Goal: Task Accomplishment & Management: Complete application form

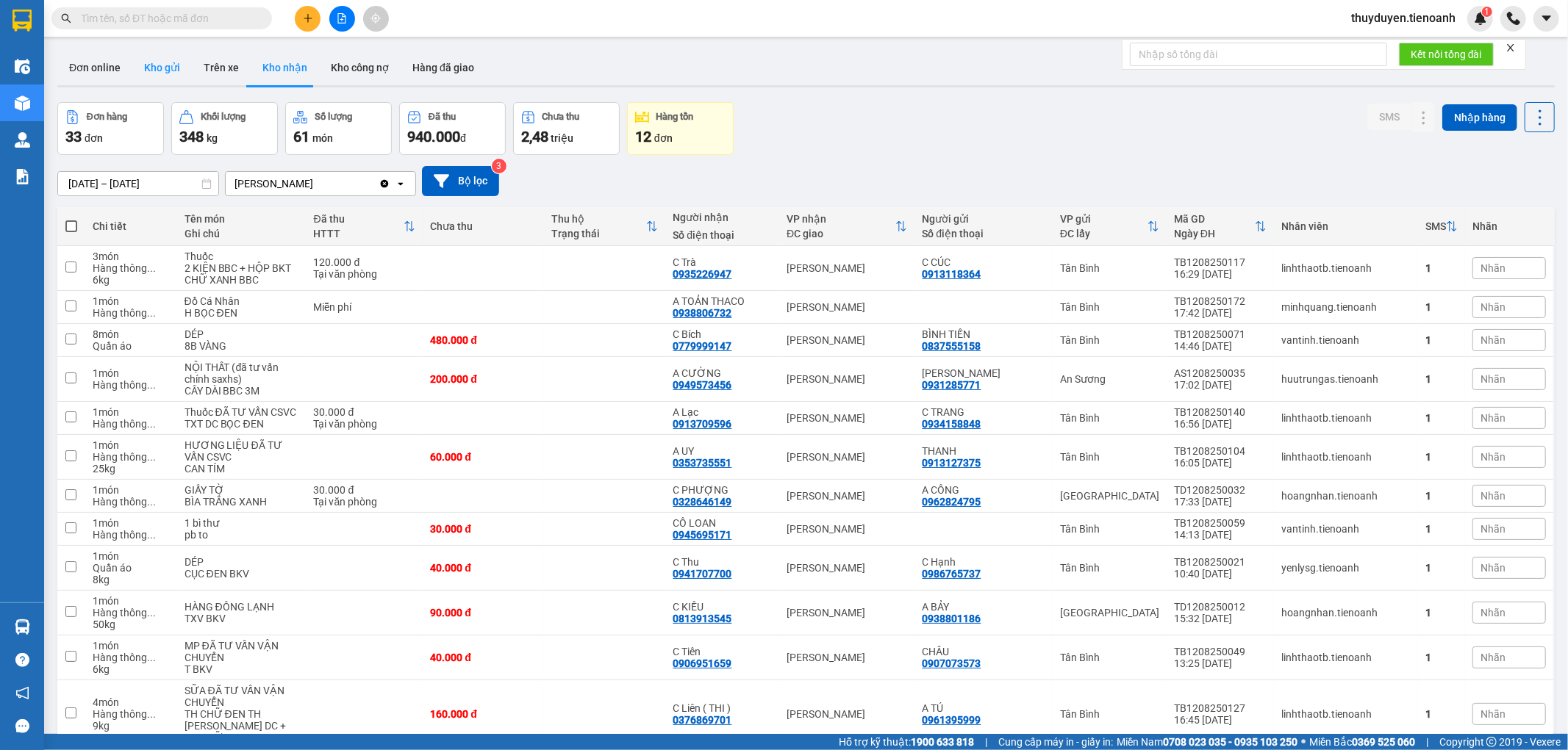
click at [165, 76] on button "Kho gửi" at bounding box center [162, 67] width 60 height 35
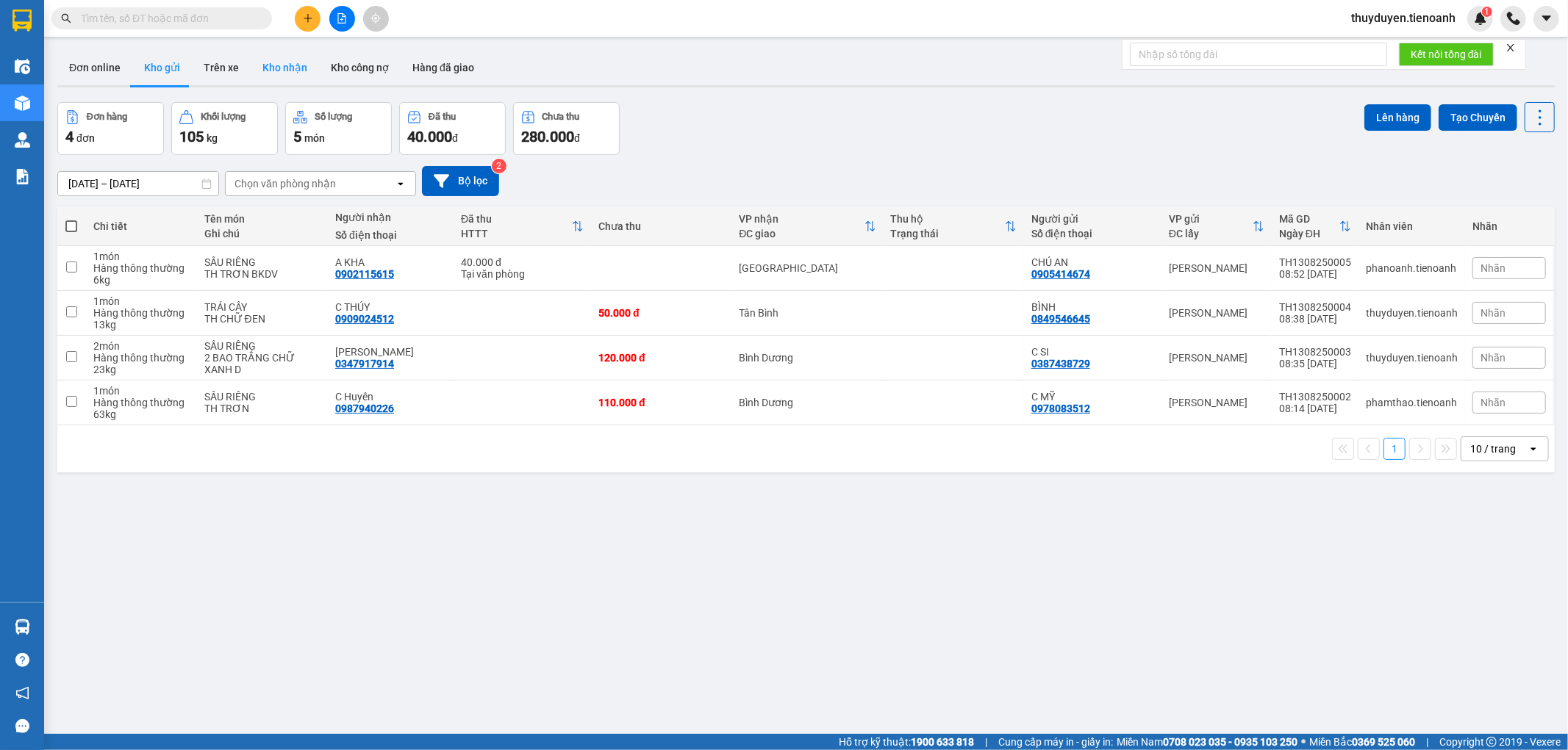
click at [299, 77] on button "Kho nhận" at bounding box center [285, 67] width 68 height 35
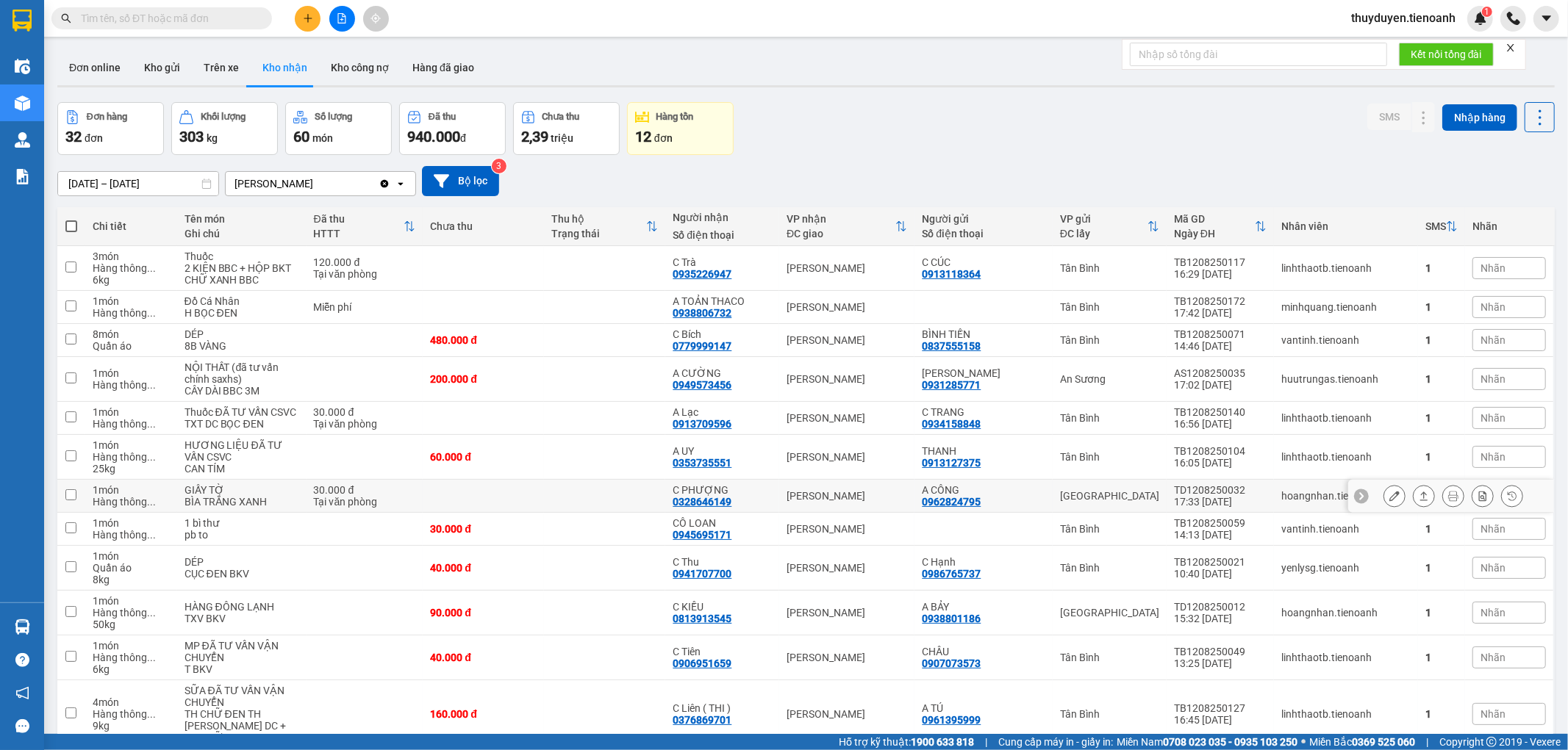
scroll to position [163, 0]
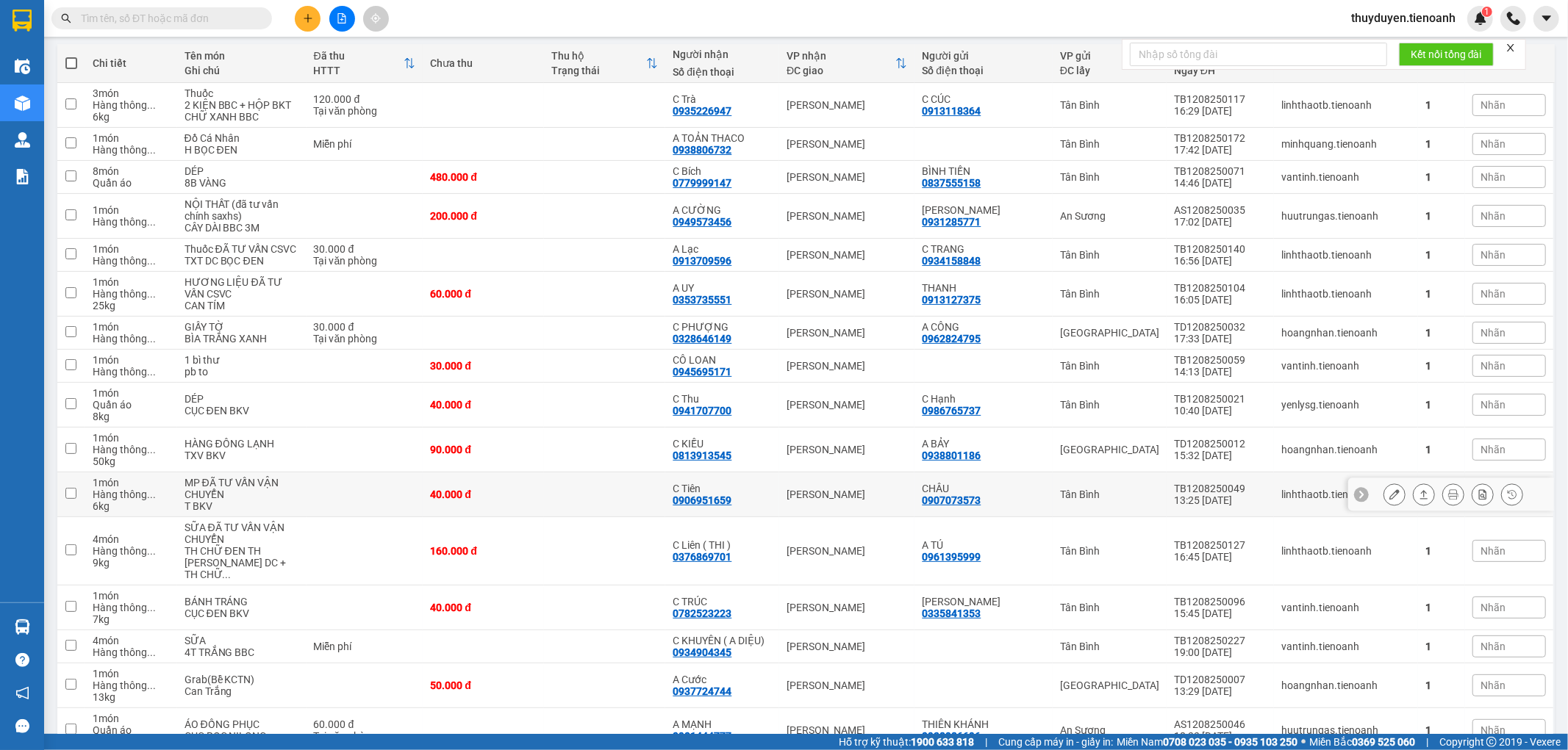
click at [1419, 499] on icon at bounding box center [1423, 494] width 10 height 10
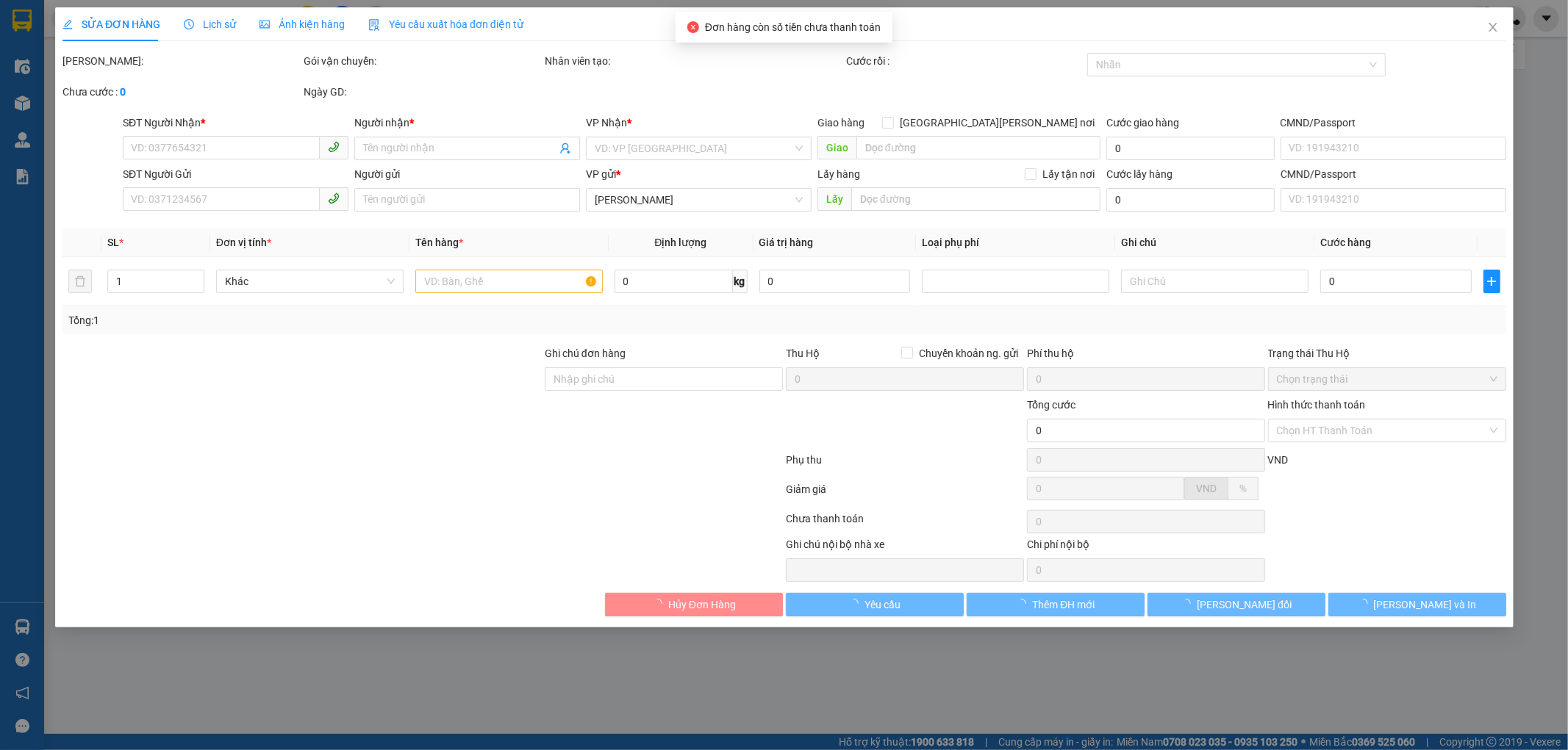
type input "0906951659"
type input "C Tiên"
type input "0907073573"
type input "CHÂU"
type input "40.000"
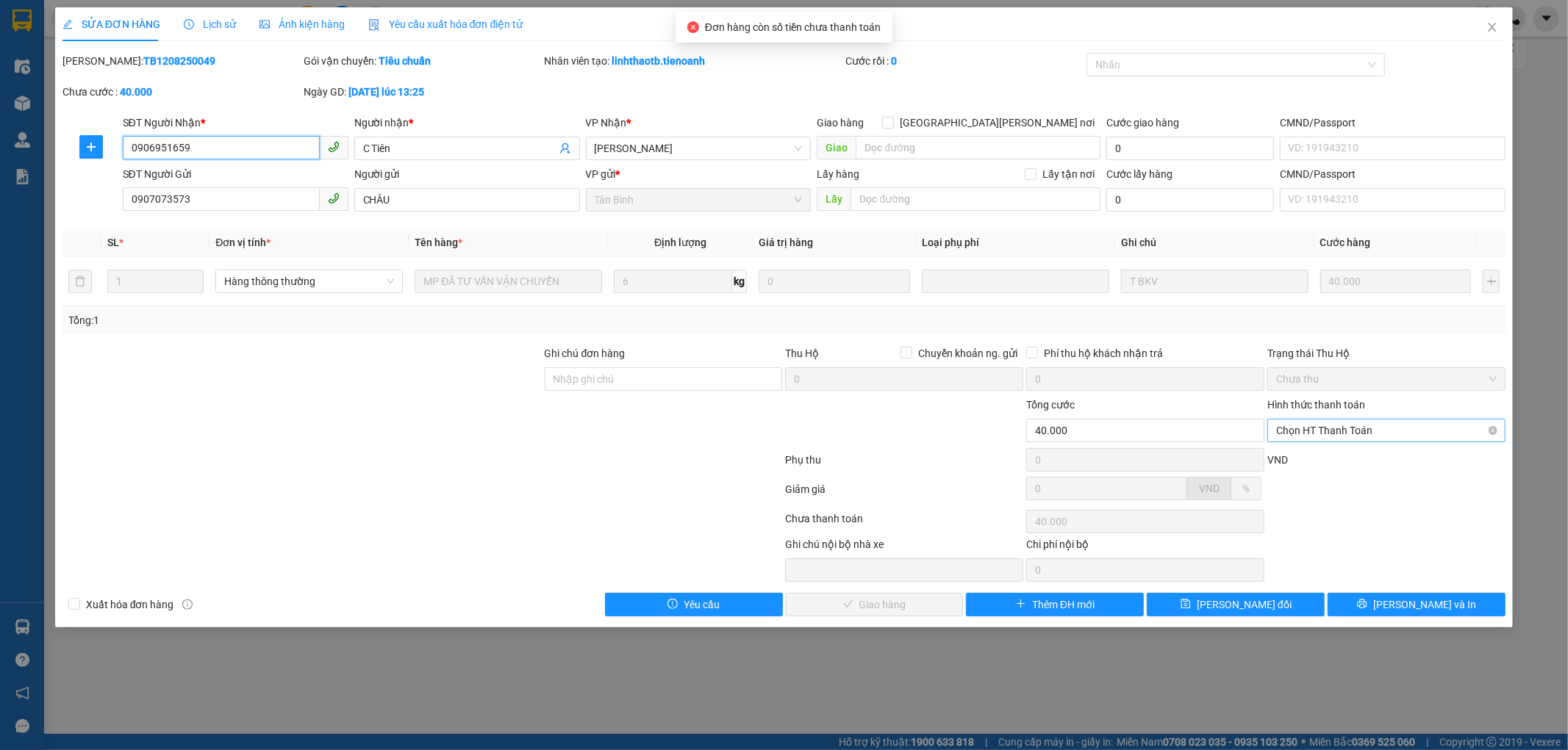
click at [1334, 432] on span "Chọn HT Thanh Toán" at bounding box center [1386, 430] width 220 height 22
click at [1331, 451] on div "Tại văn phòng" at bounding box center [1386, 460] width 220 height 17
type input "0"
click at [870, 603] on span "[PERSON_NAME] và [PERSON_NAME] hàng" at bounding box center [913, 605] width 198 height 17
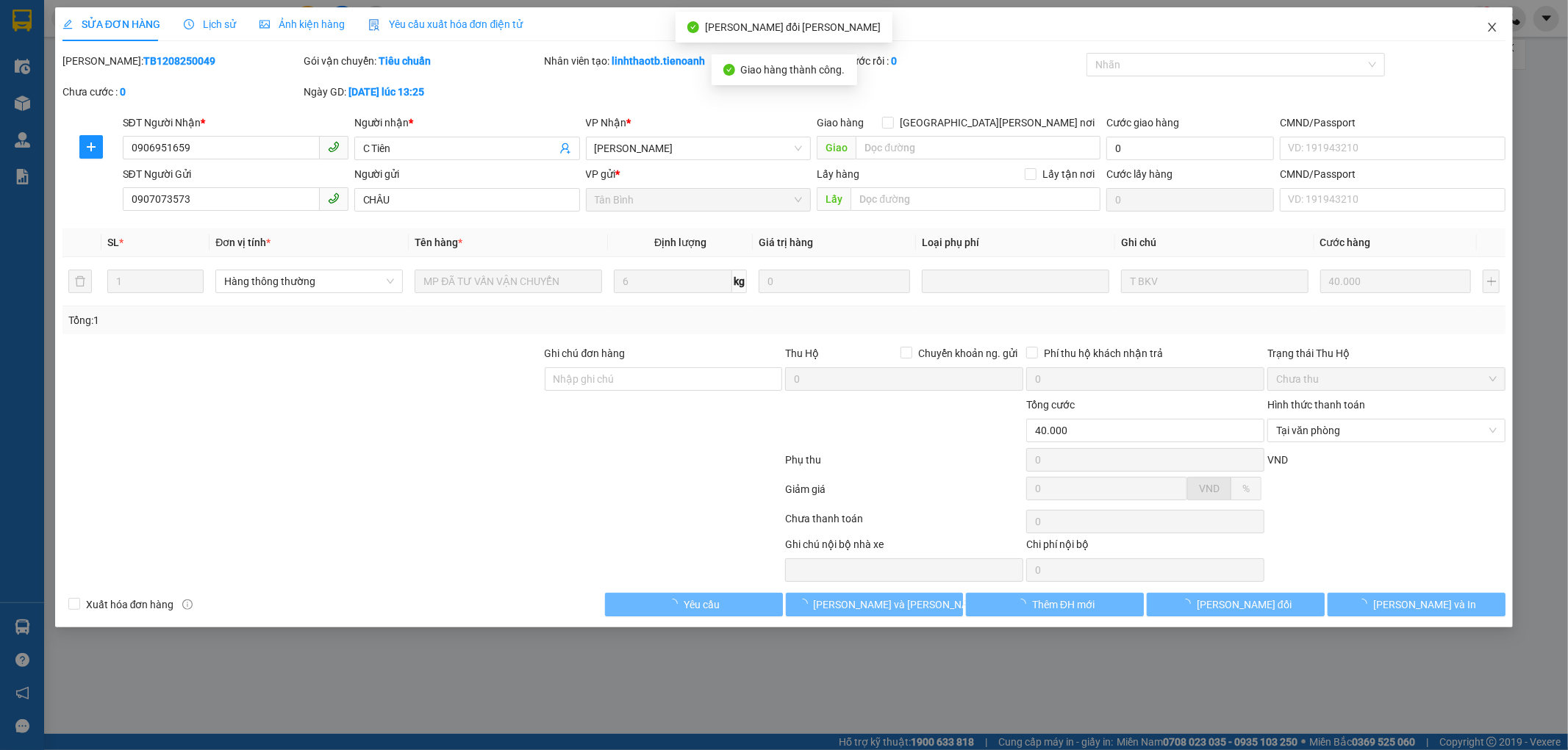
click at [1491, 31] on icon "close" at bounding box center [1492, 27] width 12 height 12
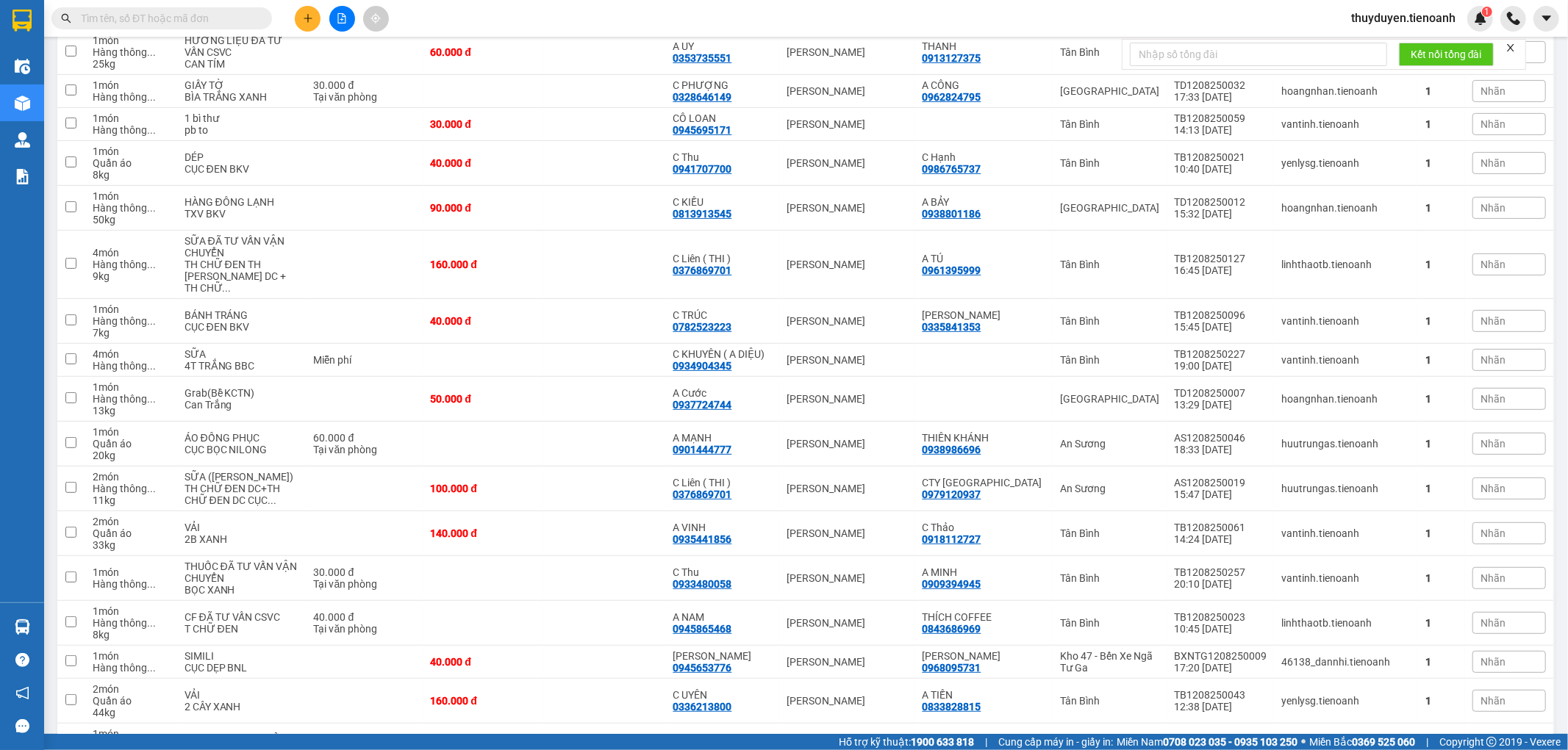
scroll to position [159, 0]
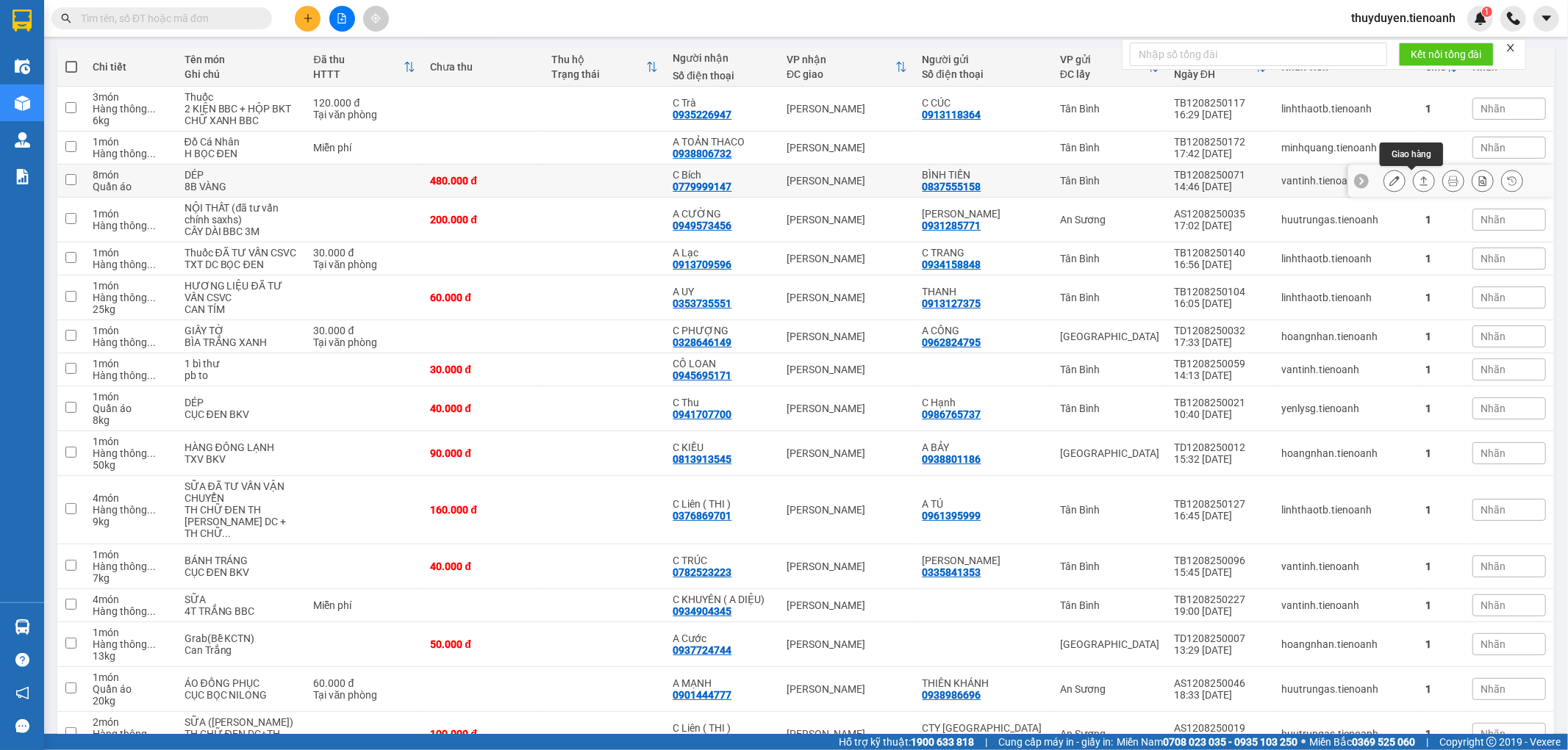
click at [1419, 182] on icon at bounding box center [1423, 181] width 10 height 10
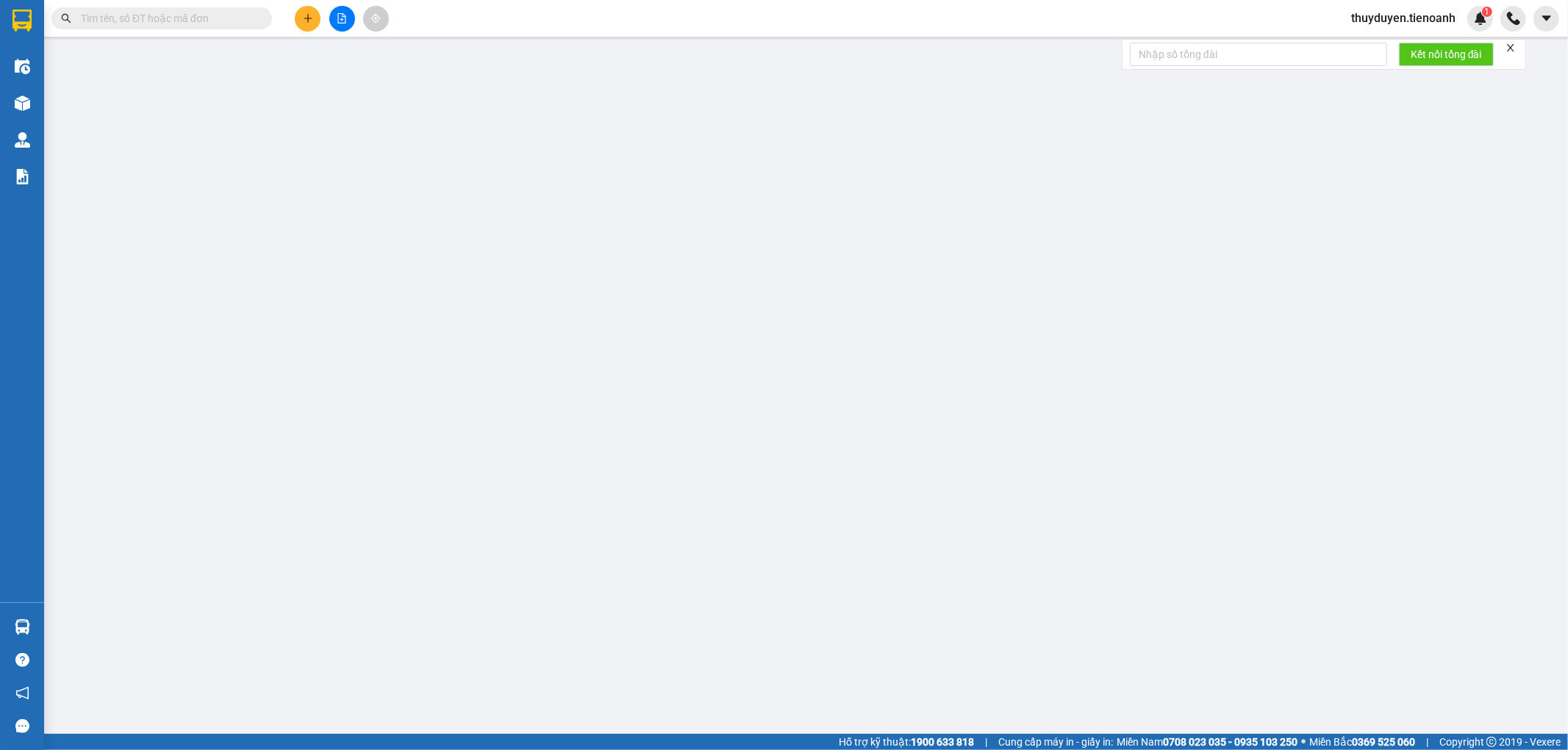
type input "0779999147"
type input "C Bích"
type input "0837555158"
type input "BÌNH TIẾN"
type input "480.000"
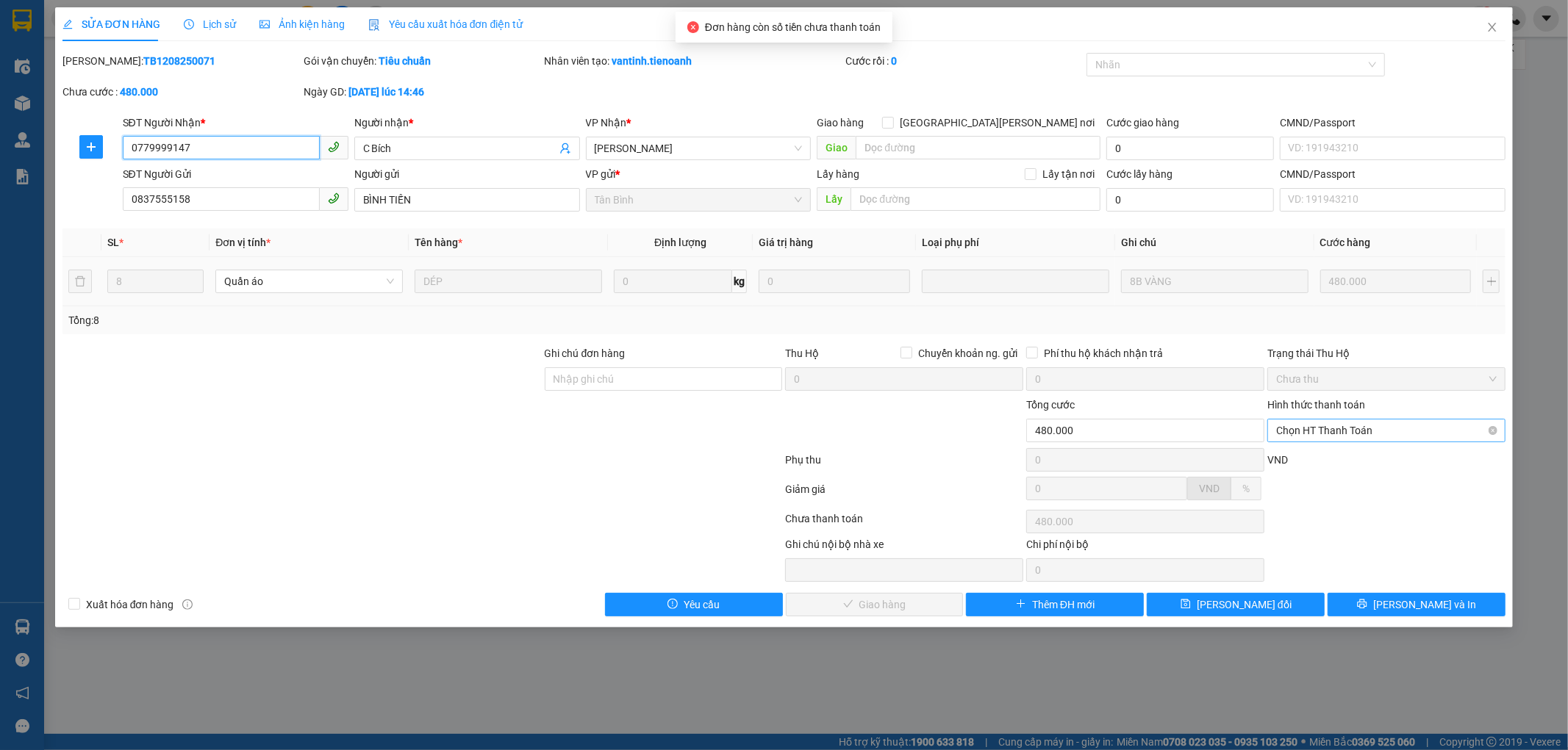
click at [1363, 431] on span "Chọn HT Thanh Toán" at bounding box center [1386, 430] width 220 height 22
click at [1305, 461] on div "Tại văn phòng" at bounding box center [1386, 460] width 220 height 17
type input "0"
click at [832, 599] on button "[PERSON_NAME] và [PERSON_NAME] hàng" at bounding box center [875, 605] width 178 height 24
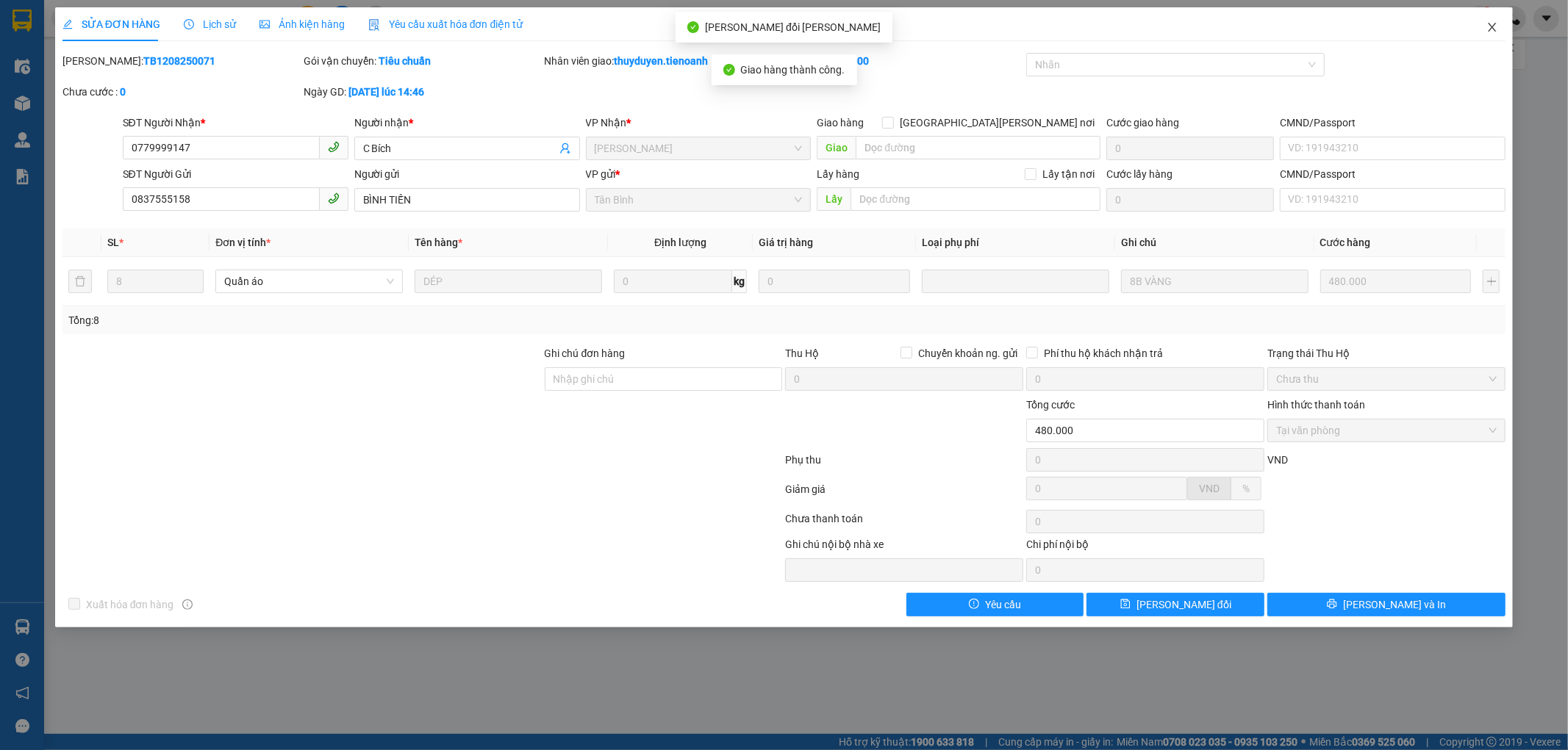
click at [1493, 30] on icon "close" at bounding box center [1492, 27] width 12 height 12
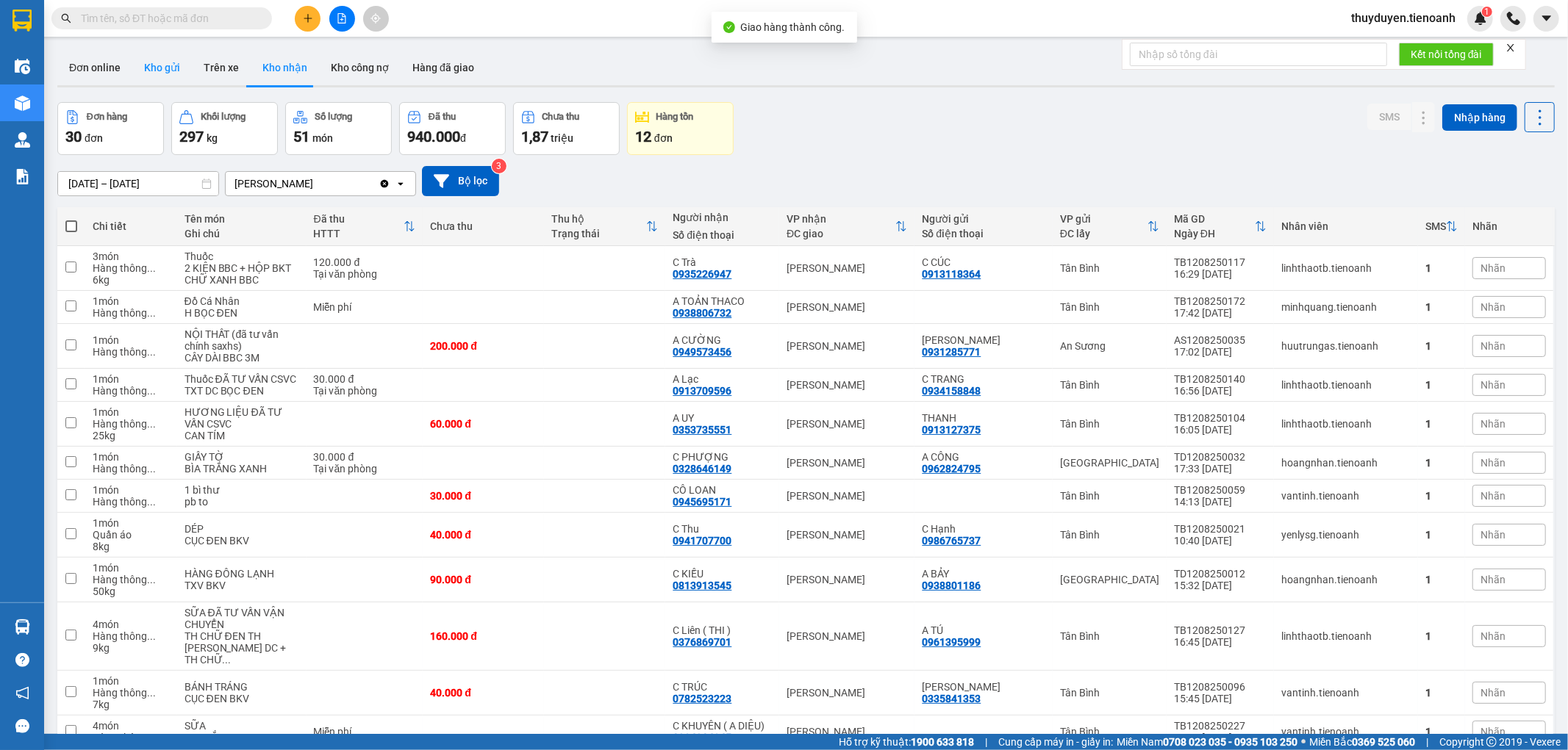
click at [166, 64] on button "Kho gửi" at bounding box center [162, 67] width 60 height 35
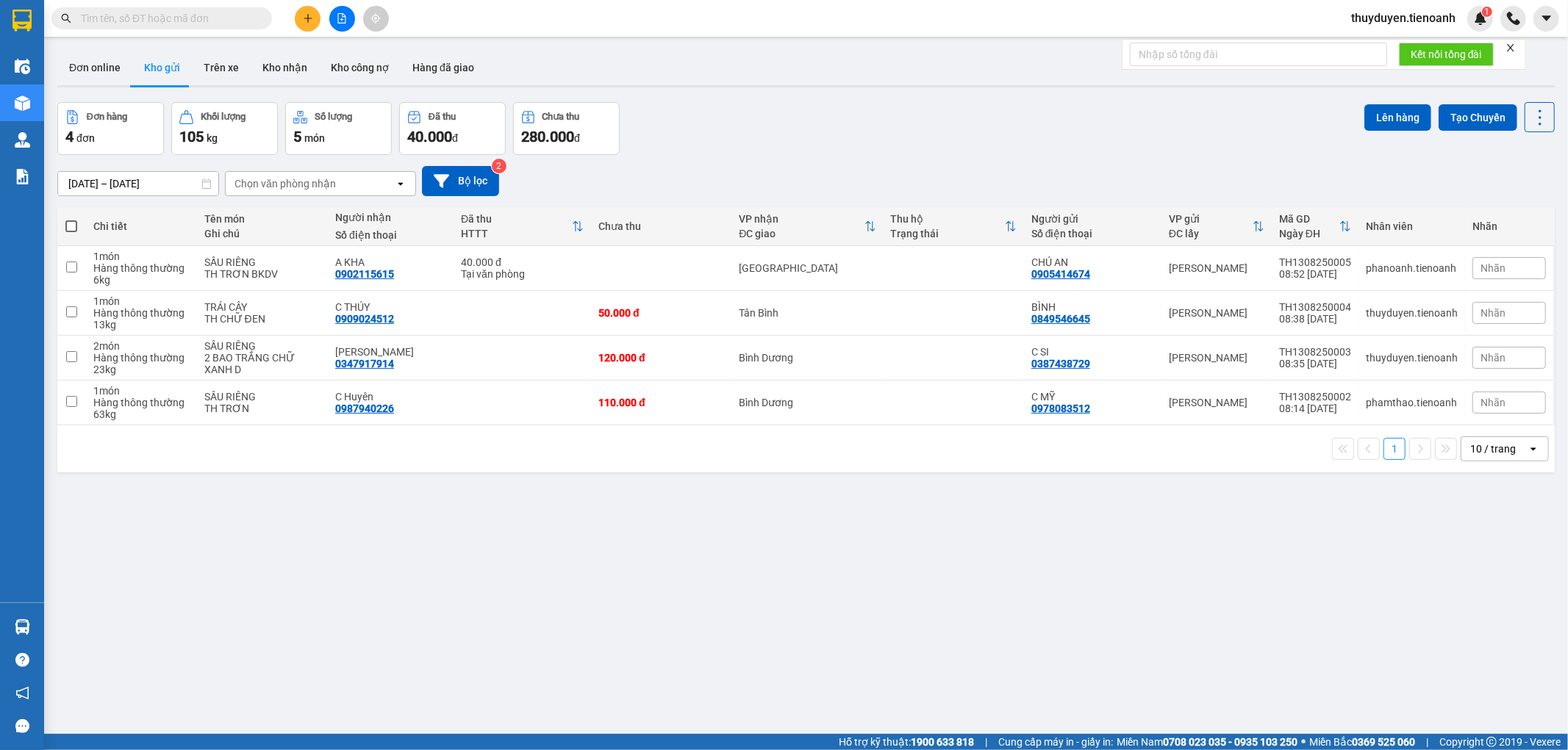
paste input "0966574615"
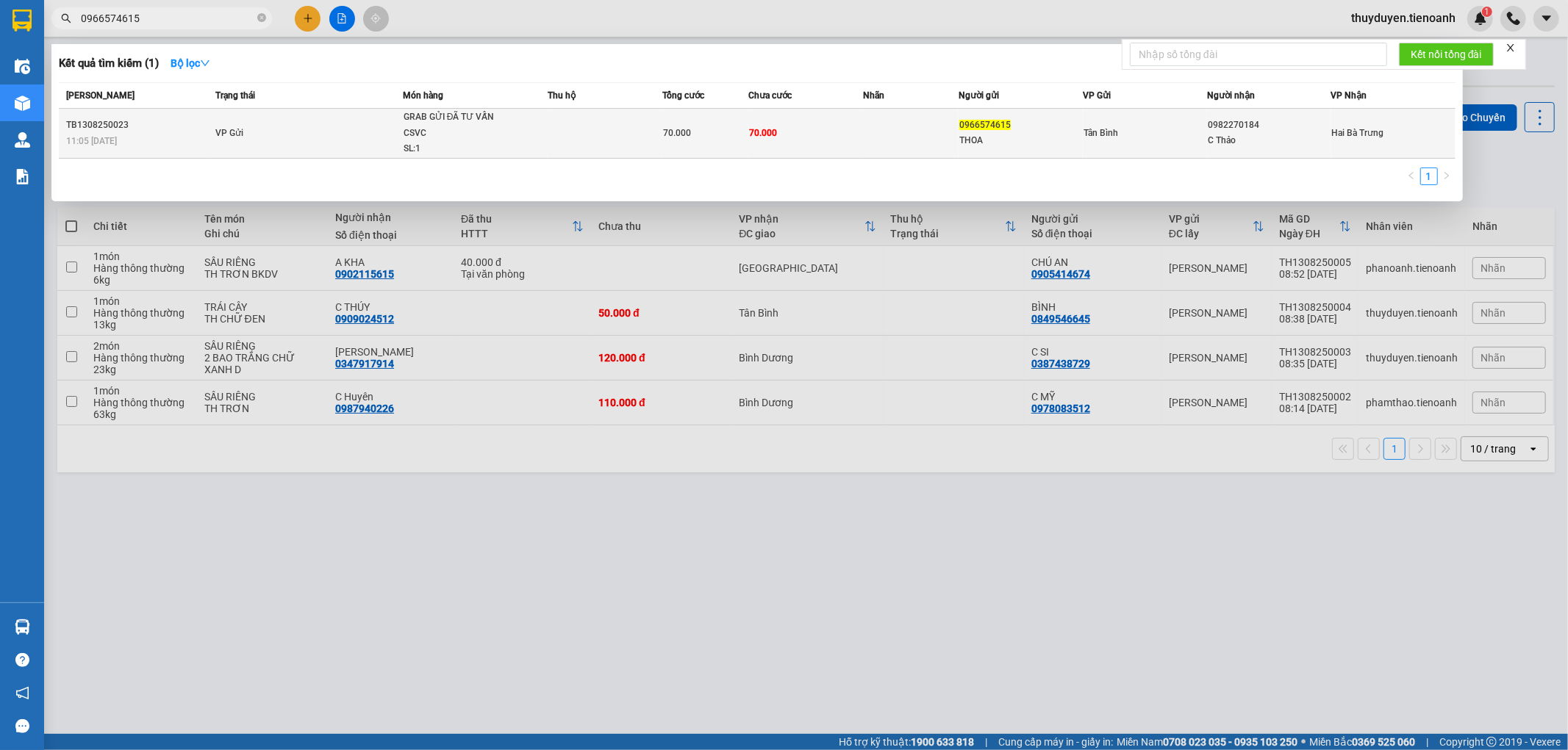
type input "0966574615"
click at [869, 142] on td at bounding box center [911, 134] width 96 height 50
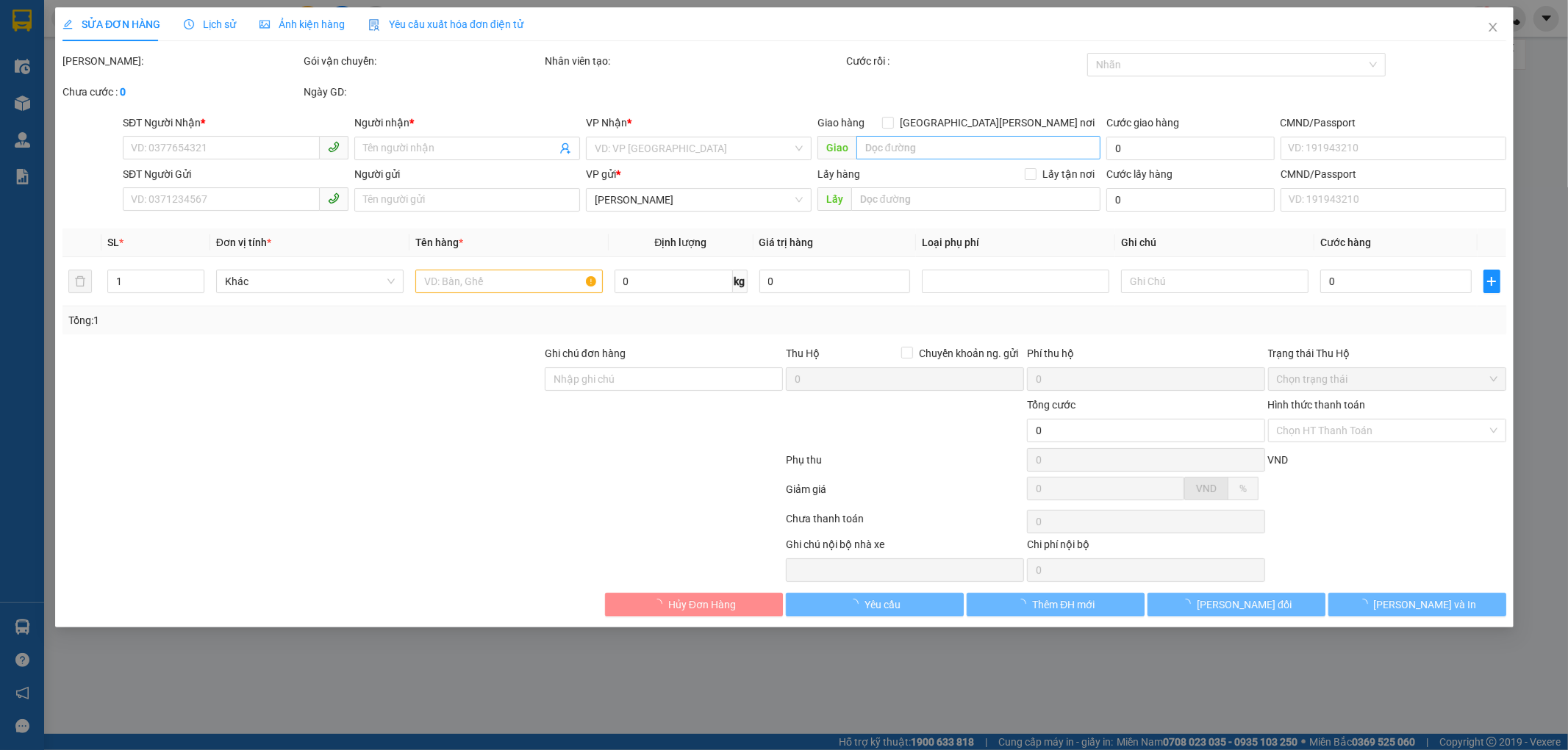
type input "0982270184"
type input "C Thảo"
type input "0966574615"
type input "THOA"
type input "70.000"
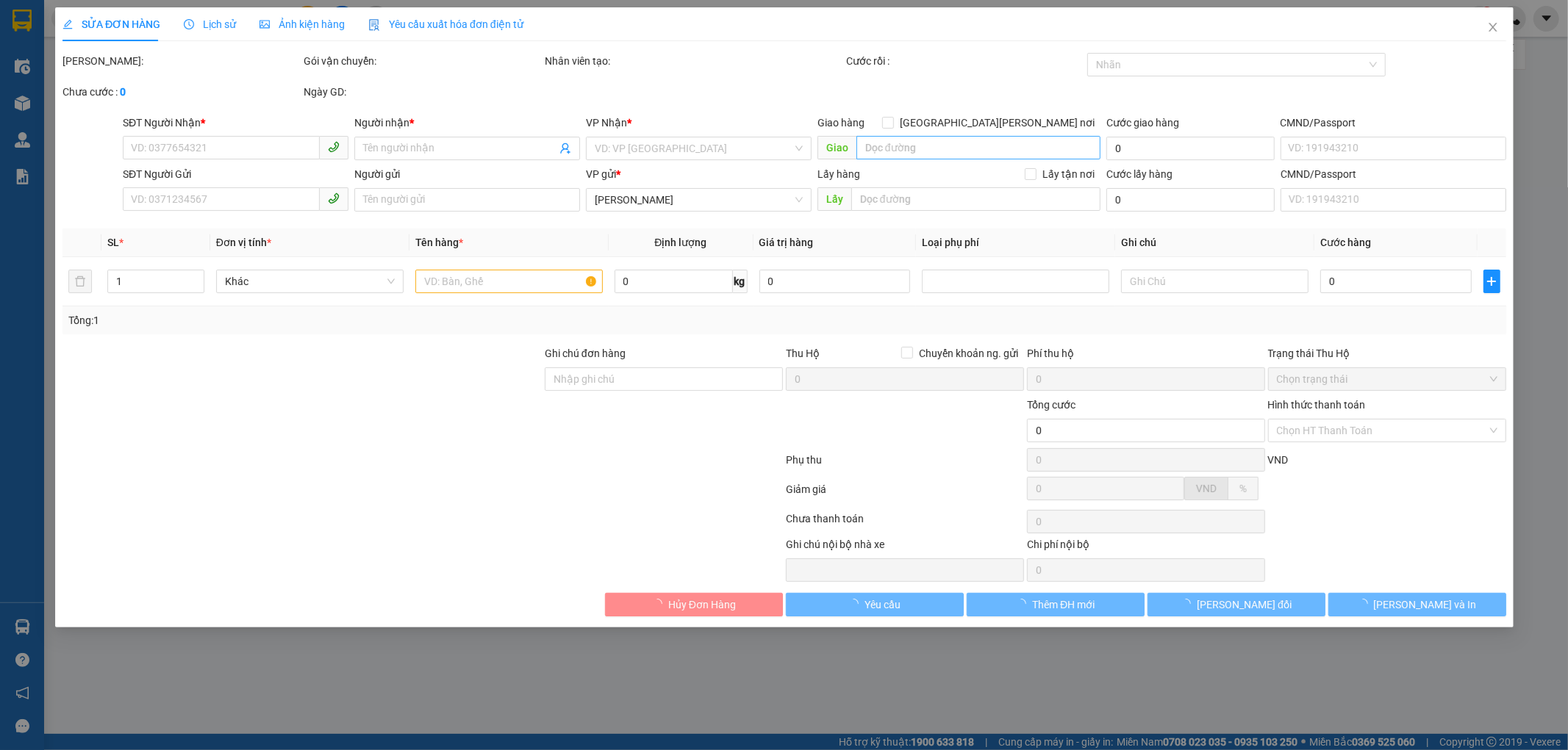
type input "70.000"
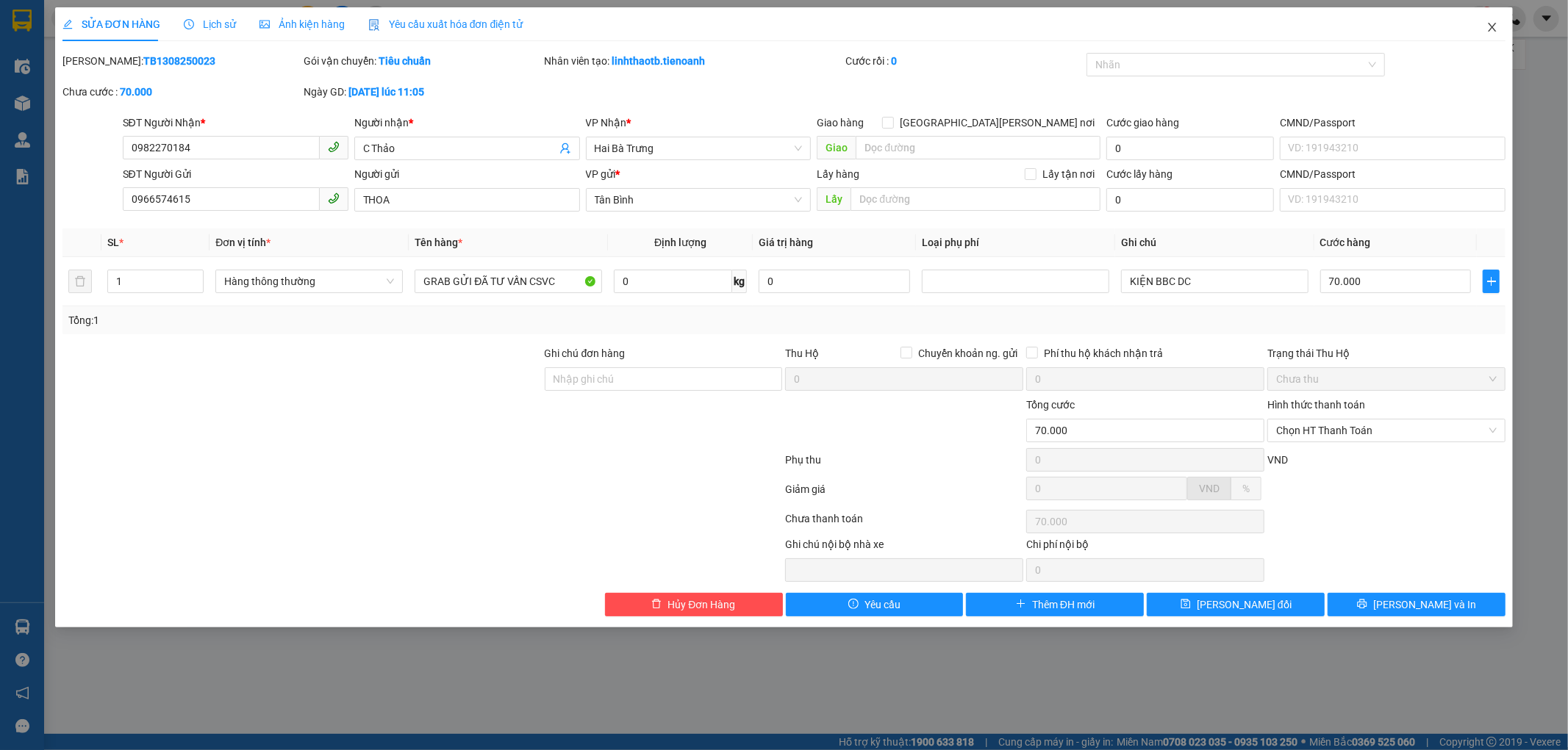
click at [1498, 29] on icon "close" at bounding box center [1492, 27] width 12 height 12
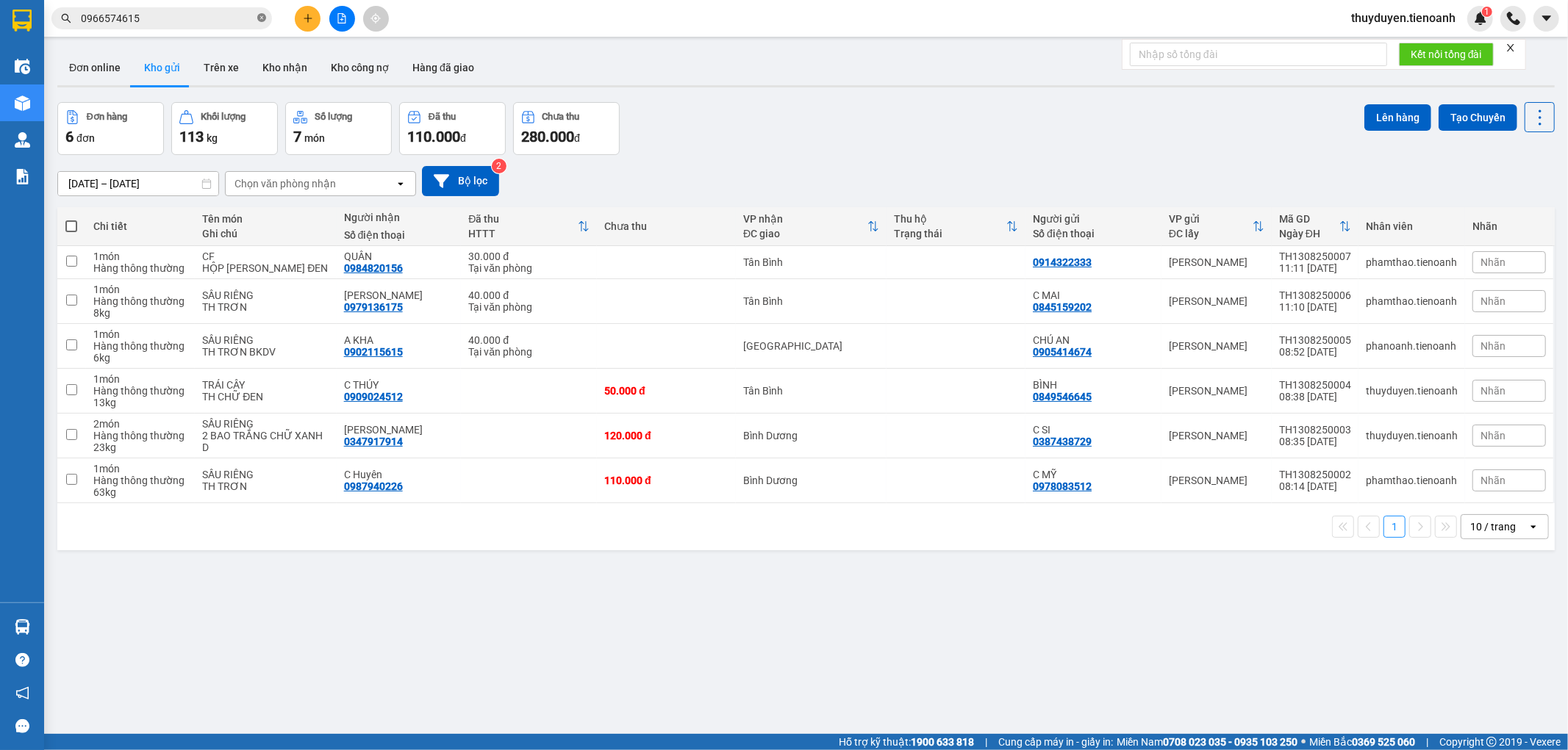
click at [265, 18] on icon "close-circle" at bounding box center [262, 18] width 9 height 9
paste input "0985894748"
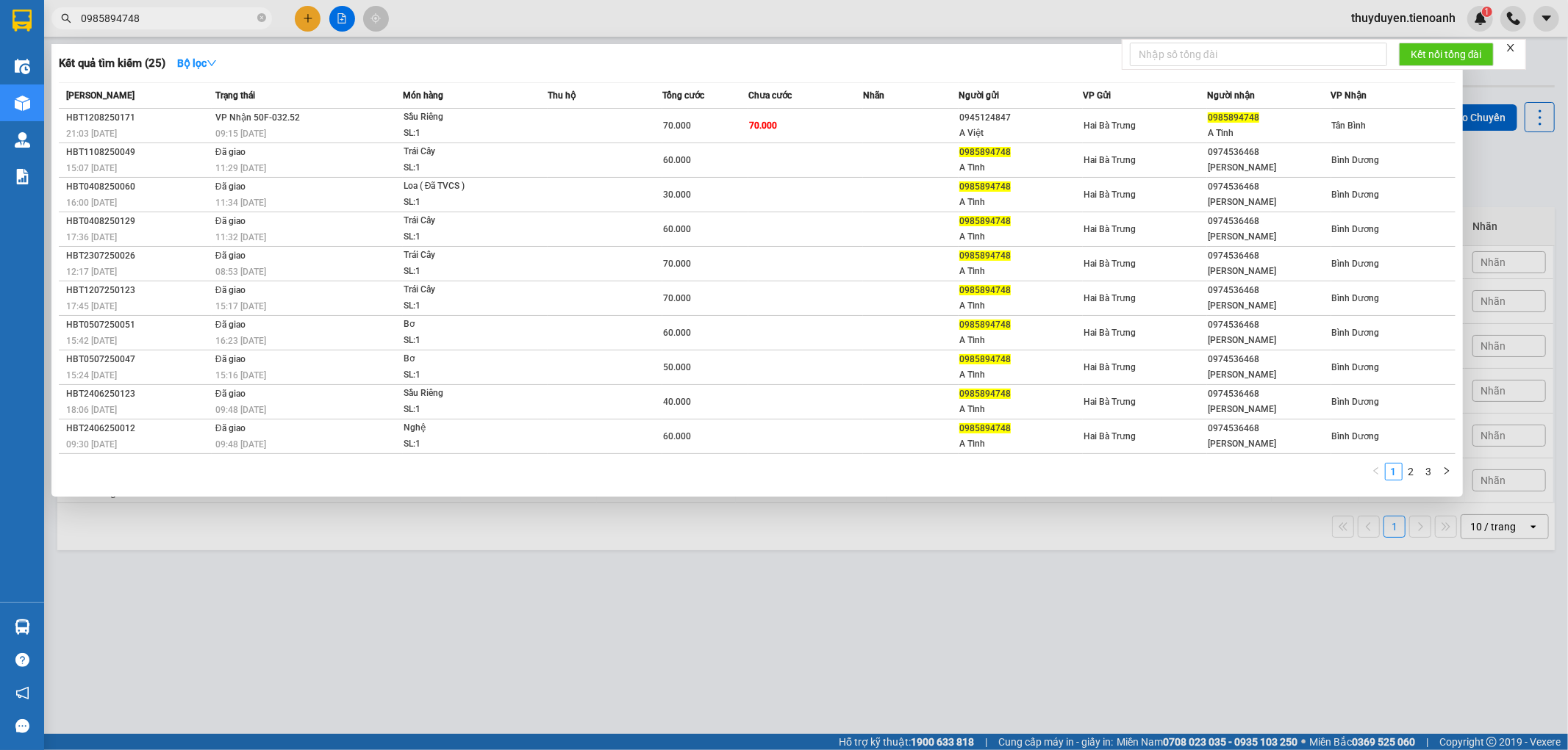
type input "0985894748"
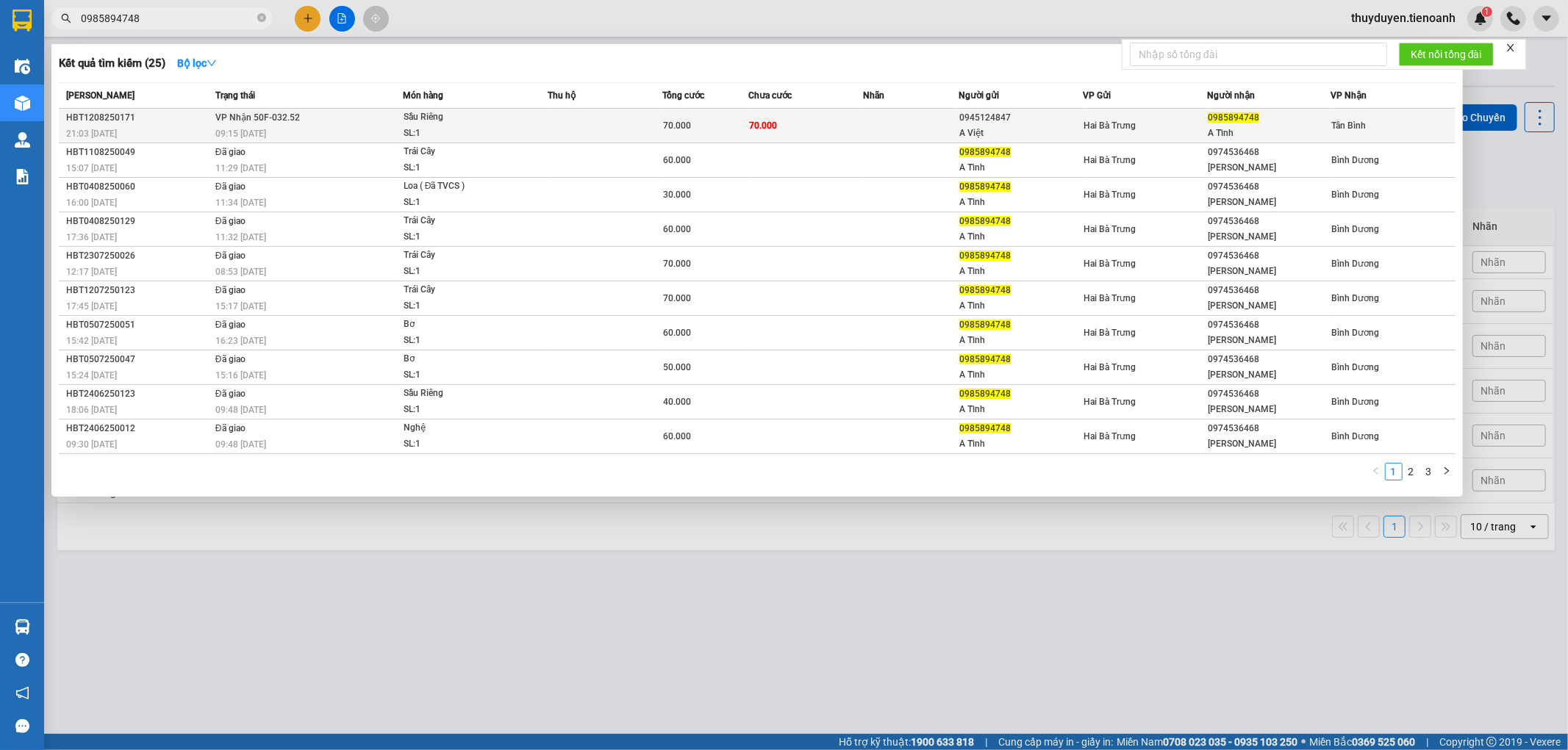
click at [885, 118] on td at bounding box center [911, 125] width 96 height 34
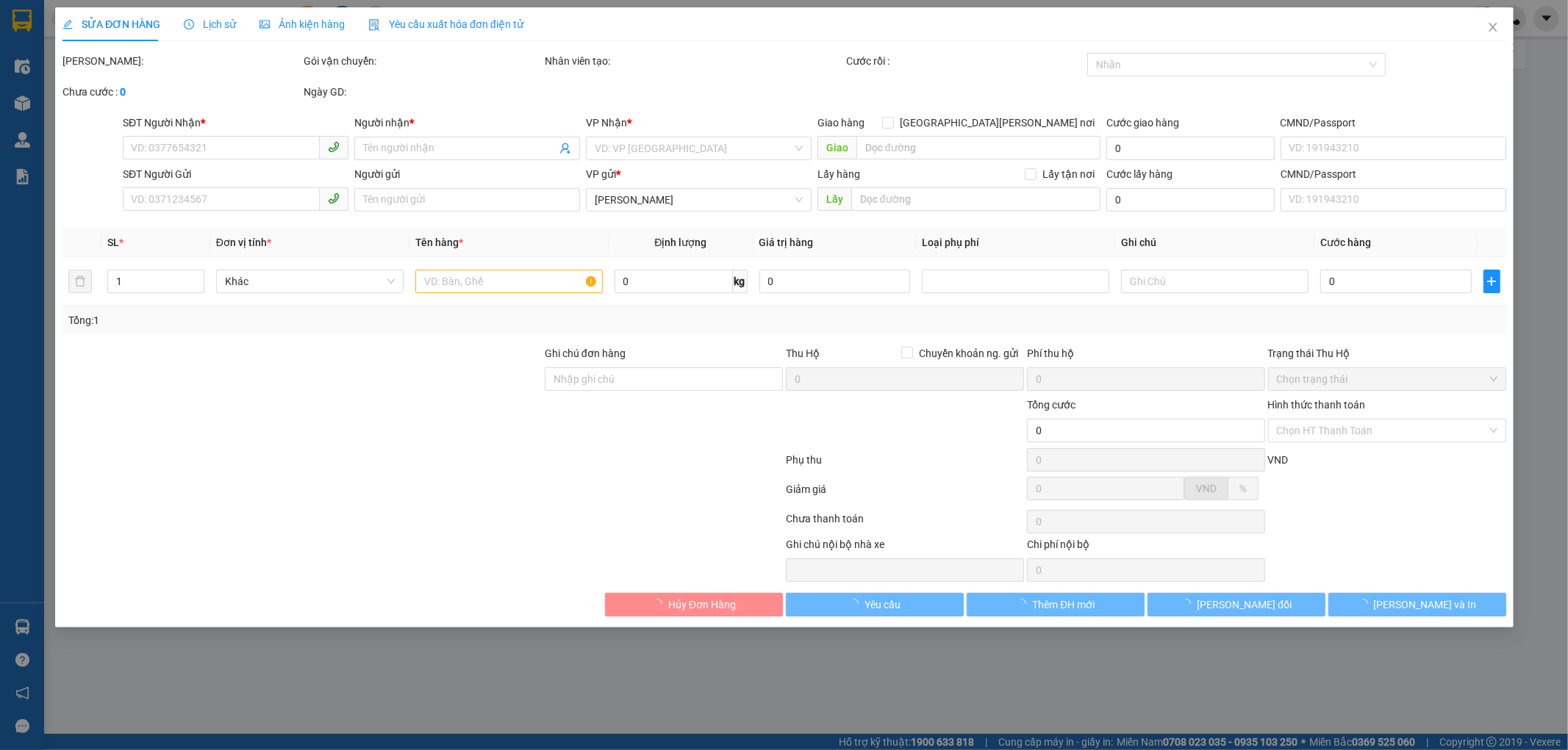
type input "0985894748"
type input "A Tĩnh"
type input "0945124847"
type input "A Việt"
type input "70.000"
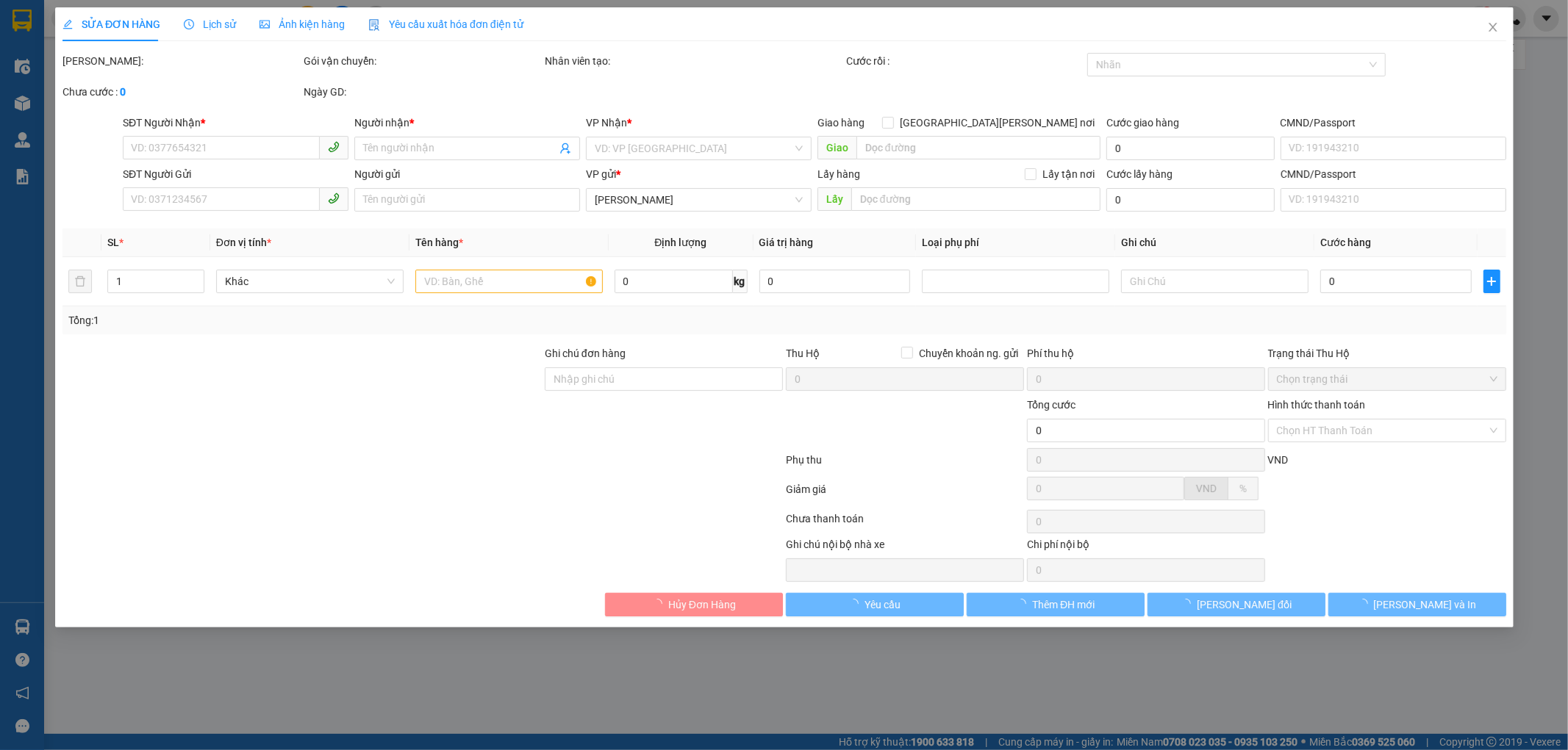
type input "70.000"
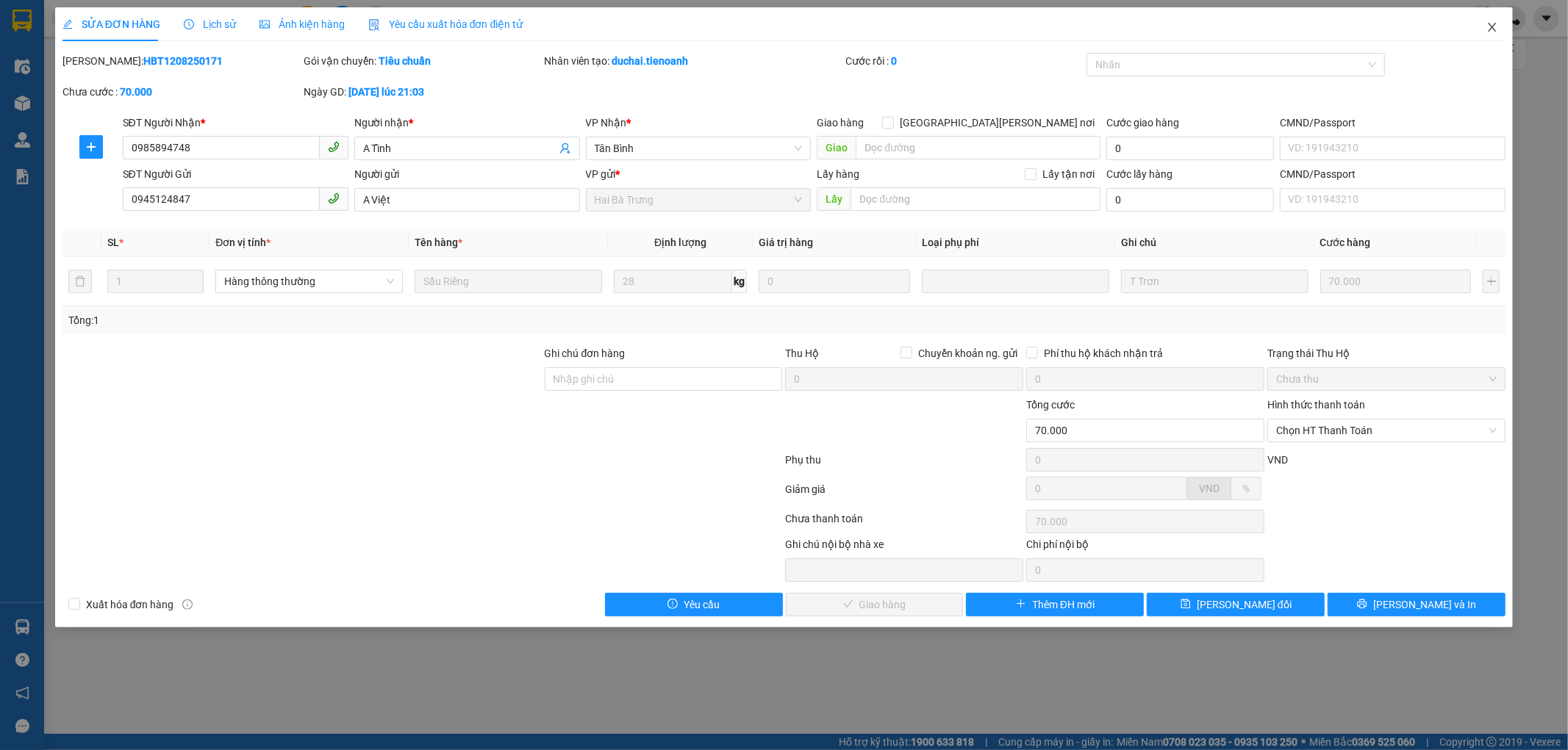
click at [1494, 28] on icon "close" at bounding box center [1492, 27] width 12 height 12
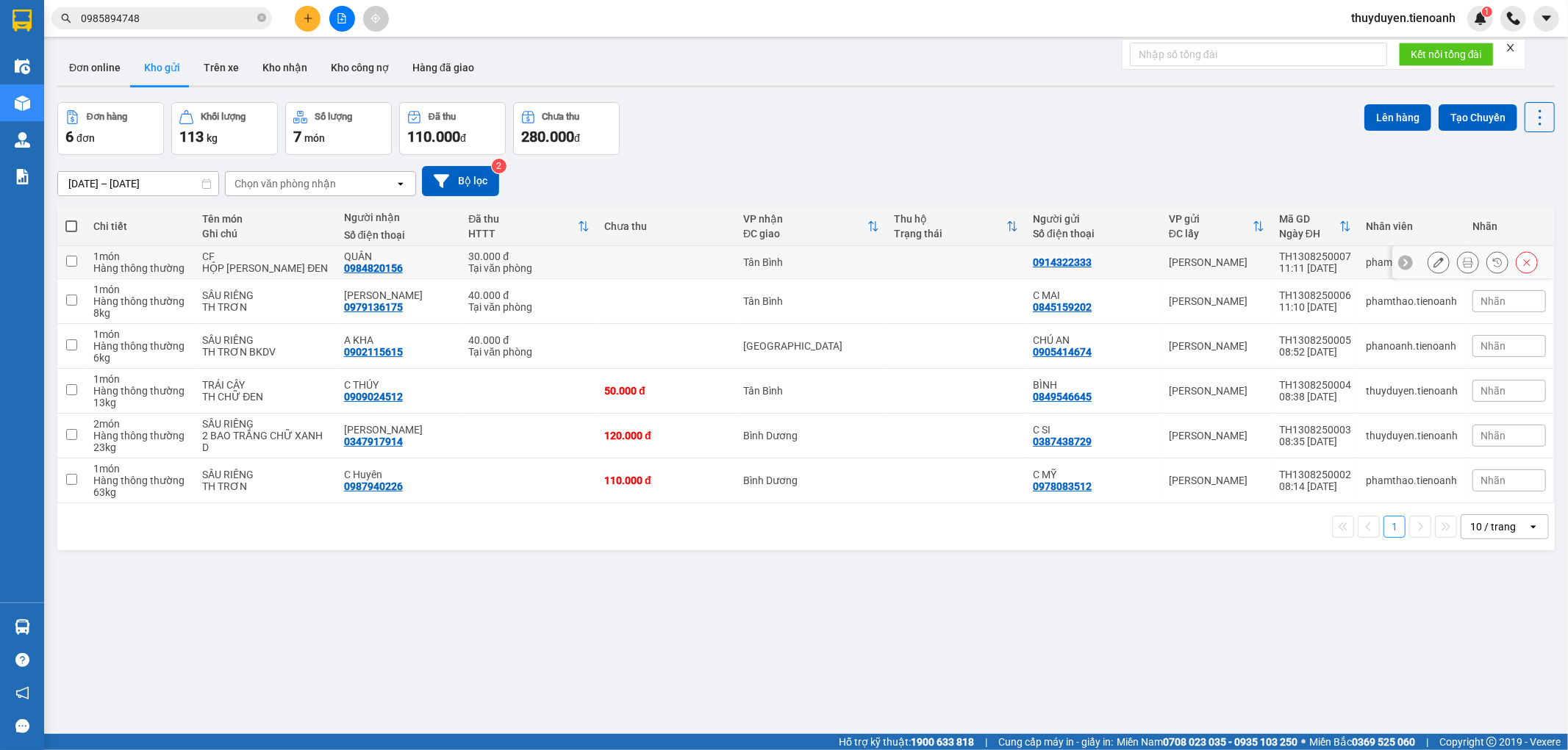
click at [671, 258] on td at bounding box center [666, 263] width 139 height 33
checkbox input "true"
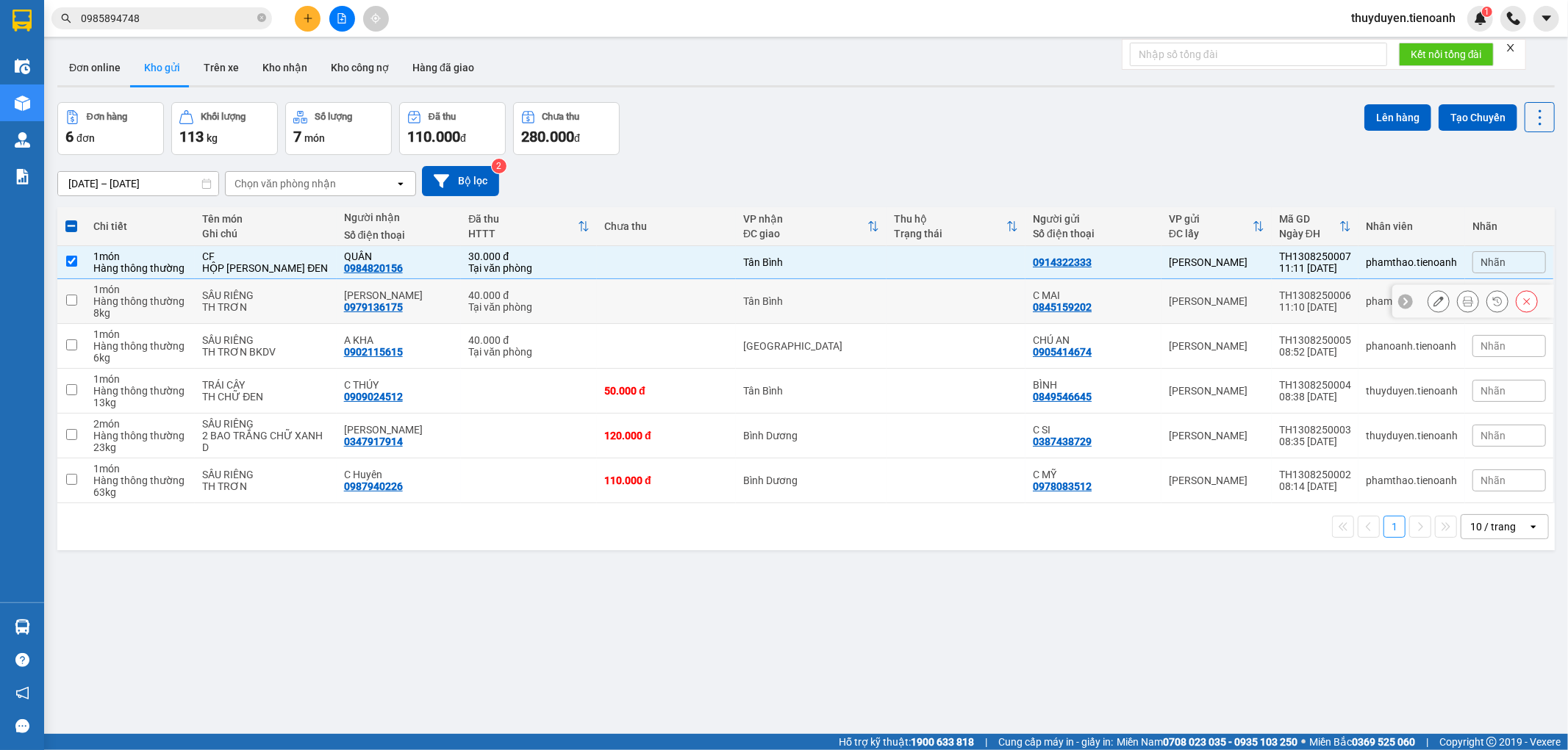
click at [648, 303] on td at bounding box center [666, 301] width 139 height 45
checkbox input "true"
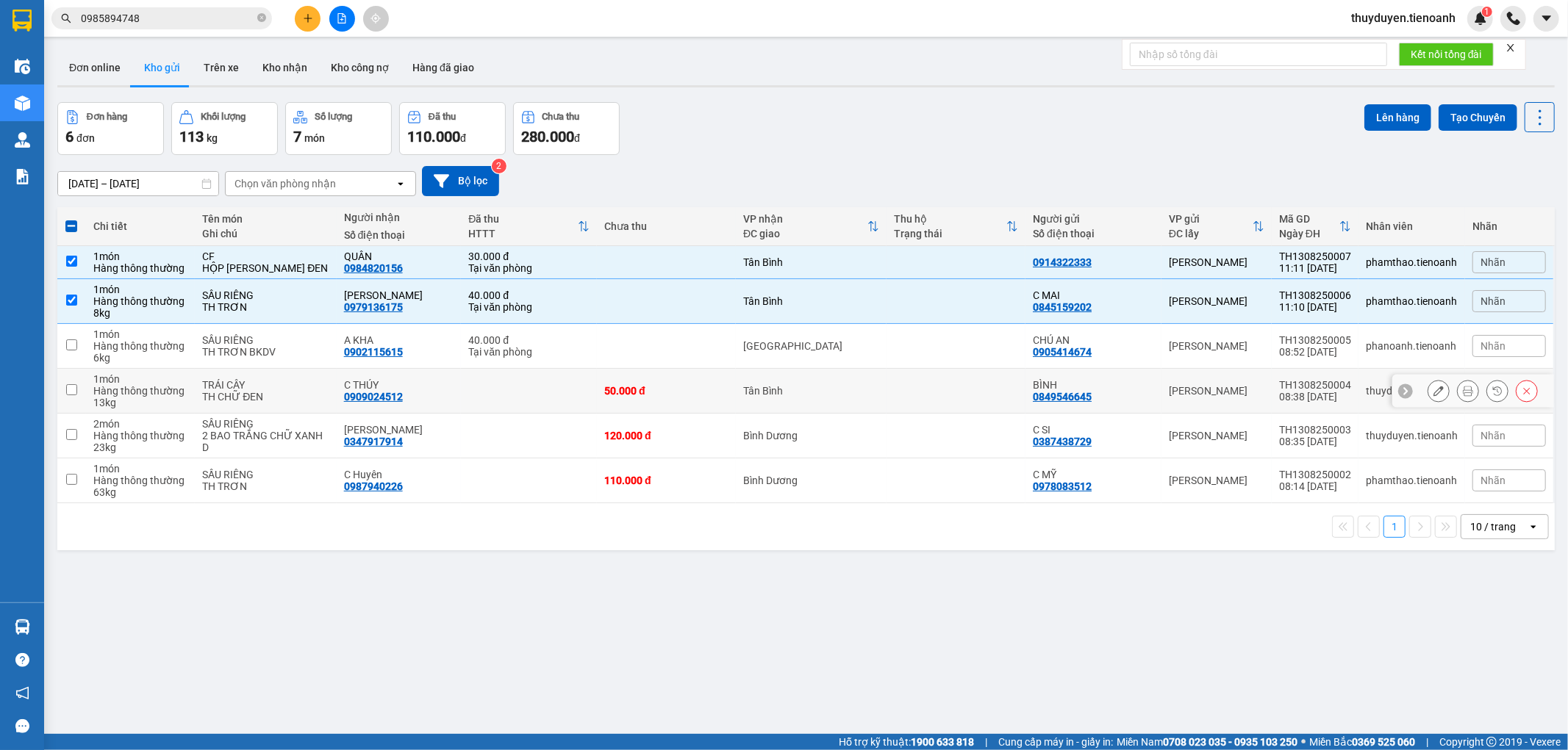
click at [678, 397] on td "50.000 đ" at bounding box center [666, 391] width 139 height 45
checkbox input "true"
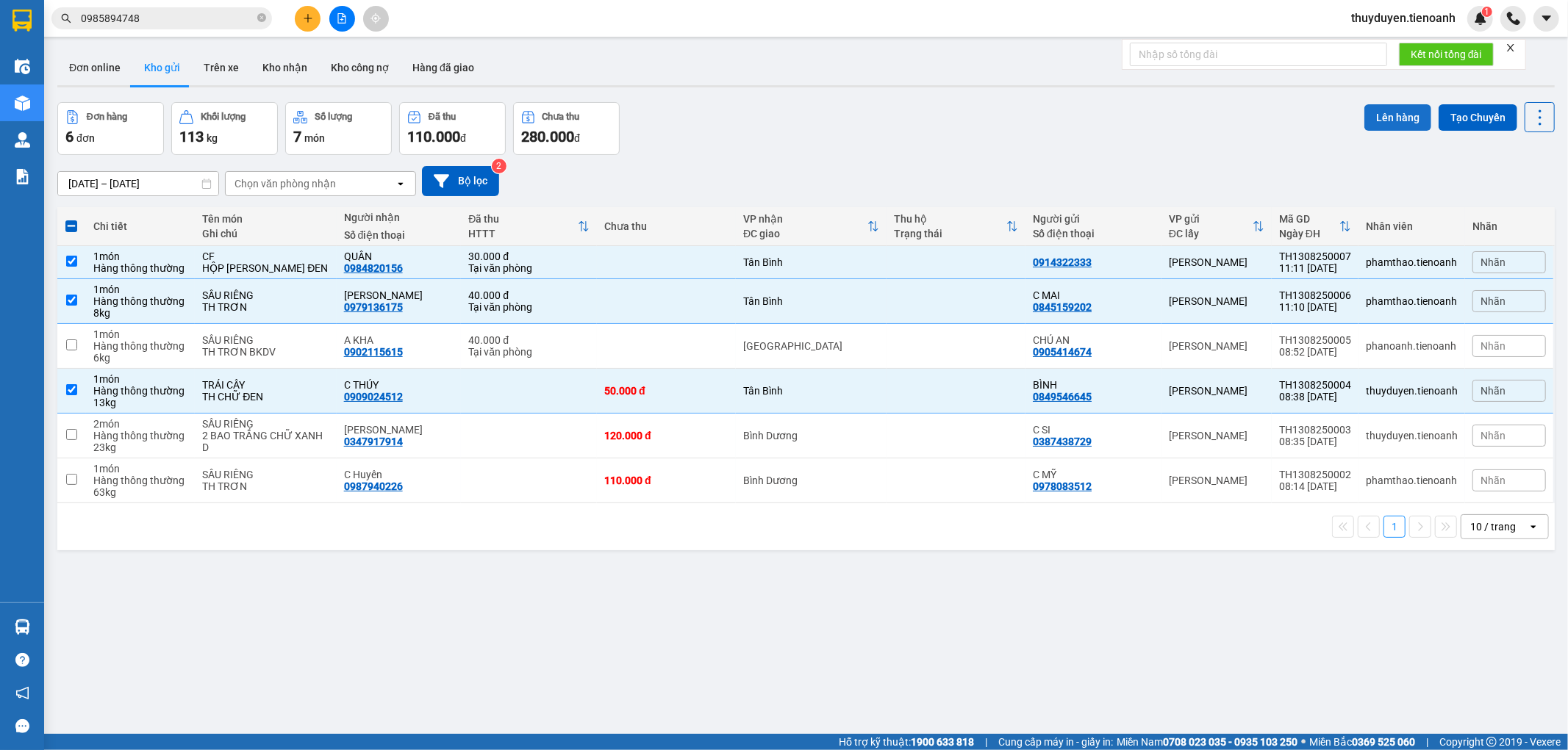
click at [1385, 125] on button "Lên hàng" at bounding box center [1397, 117] width 67 height 27
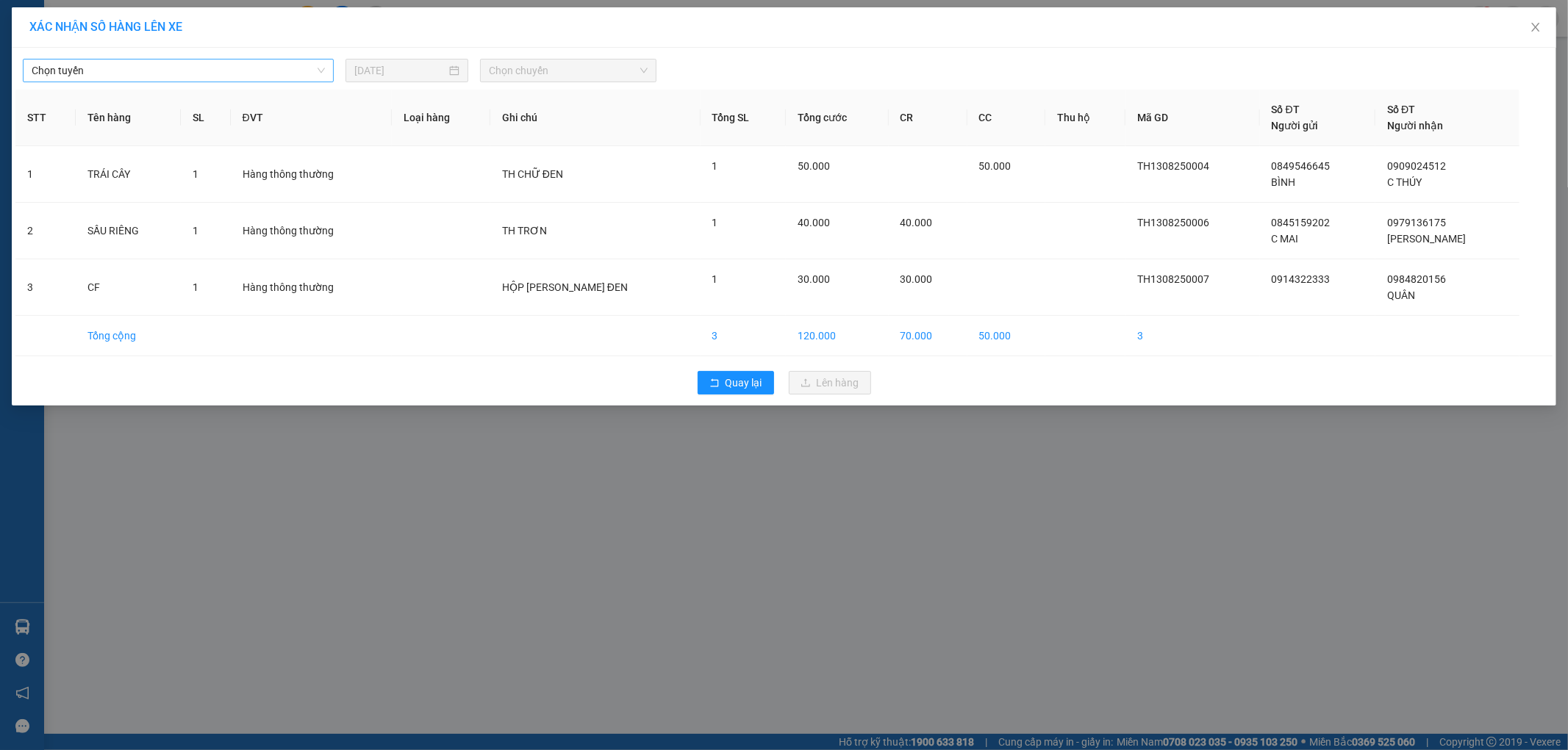
click at [255, 76] on span "Chọn tuyến" at bounding box center [178, 71] width 293 height 22
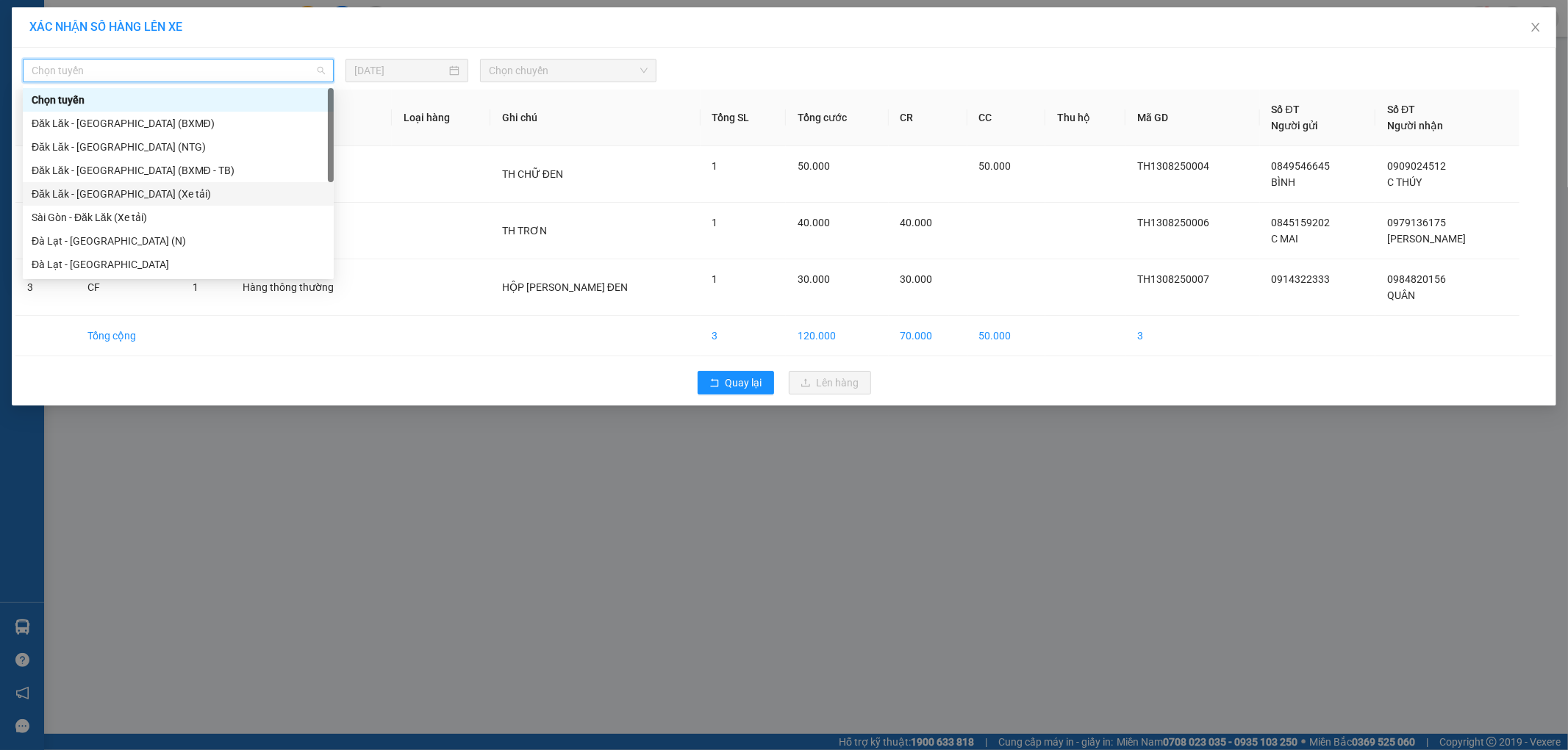
scroll to position [187, 0]
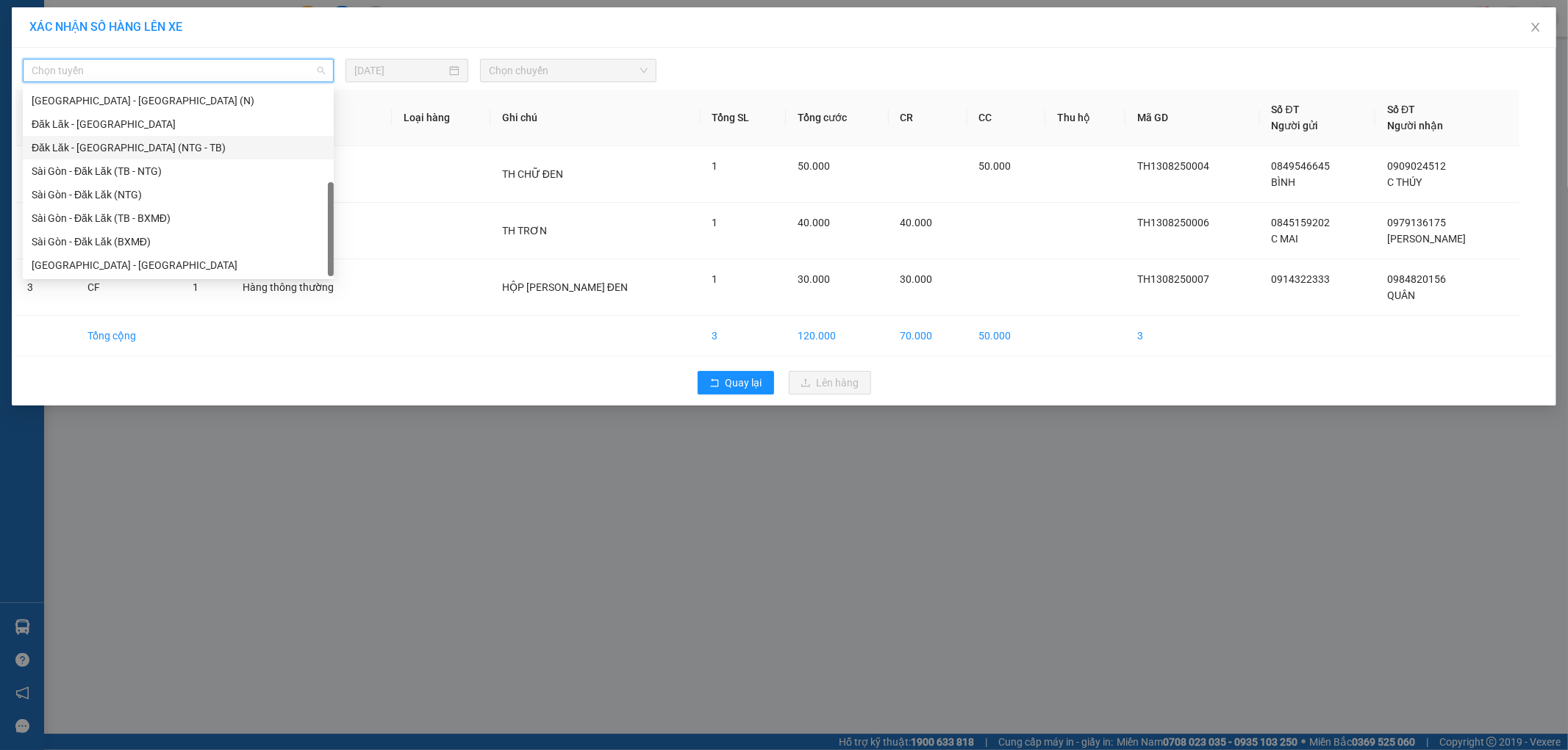
click at [125, 150] on div "Đăk Lăk - [GEOGRAPHIC_DATA] (NTG - TB)" at bounding box center [178, 148] width 293 height 17
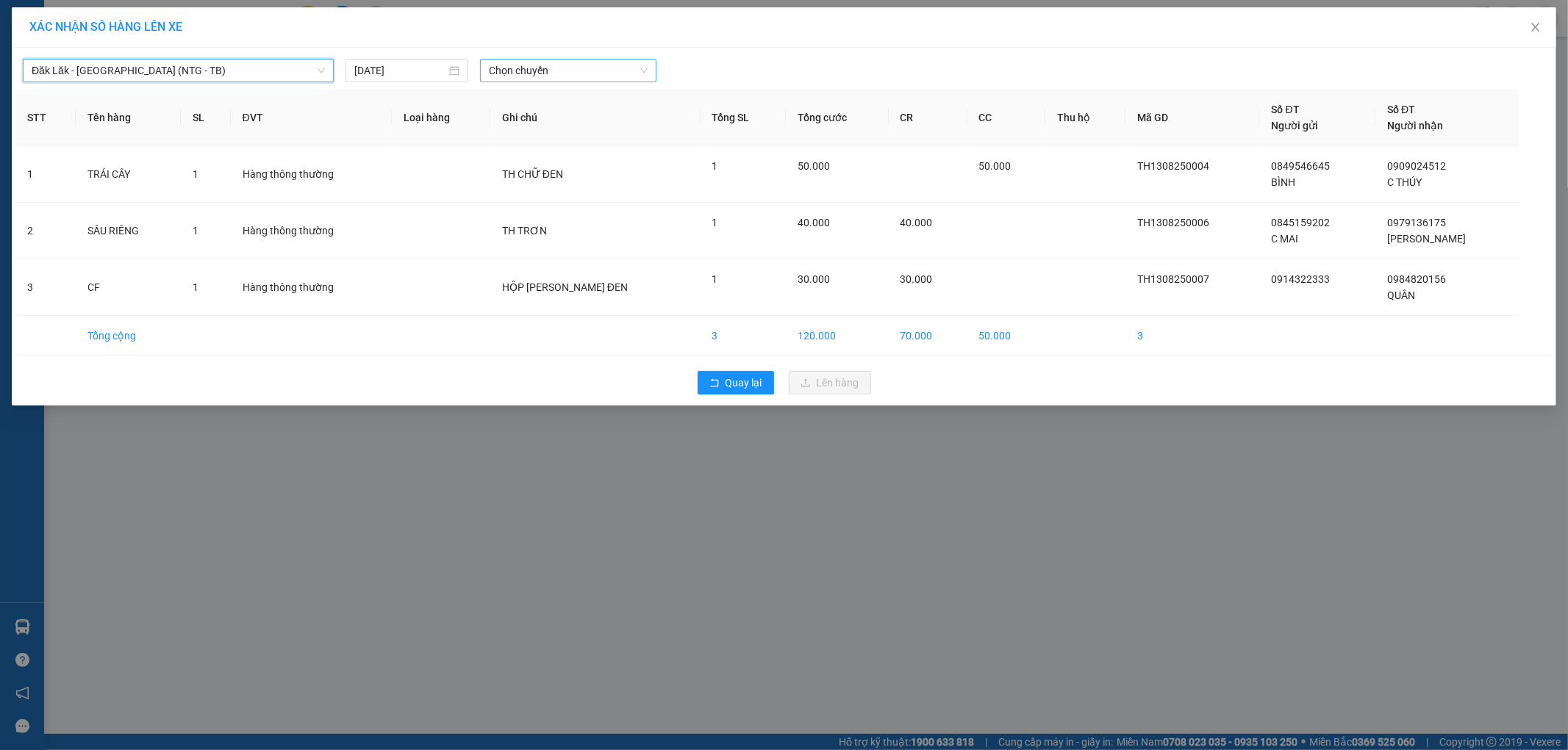
click at [589, 74] on span "Chọn chuyến" at bounding box center [568, 71] width 159 height 22
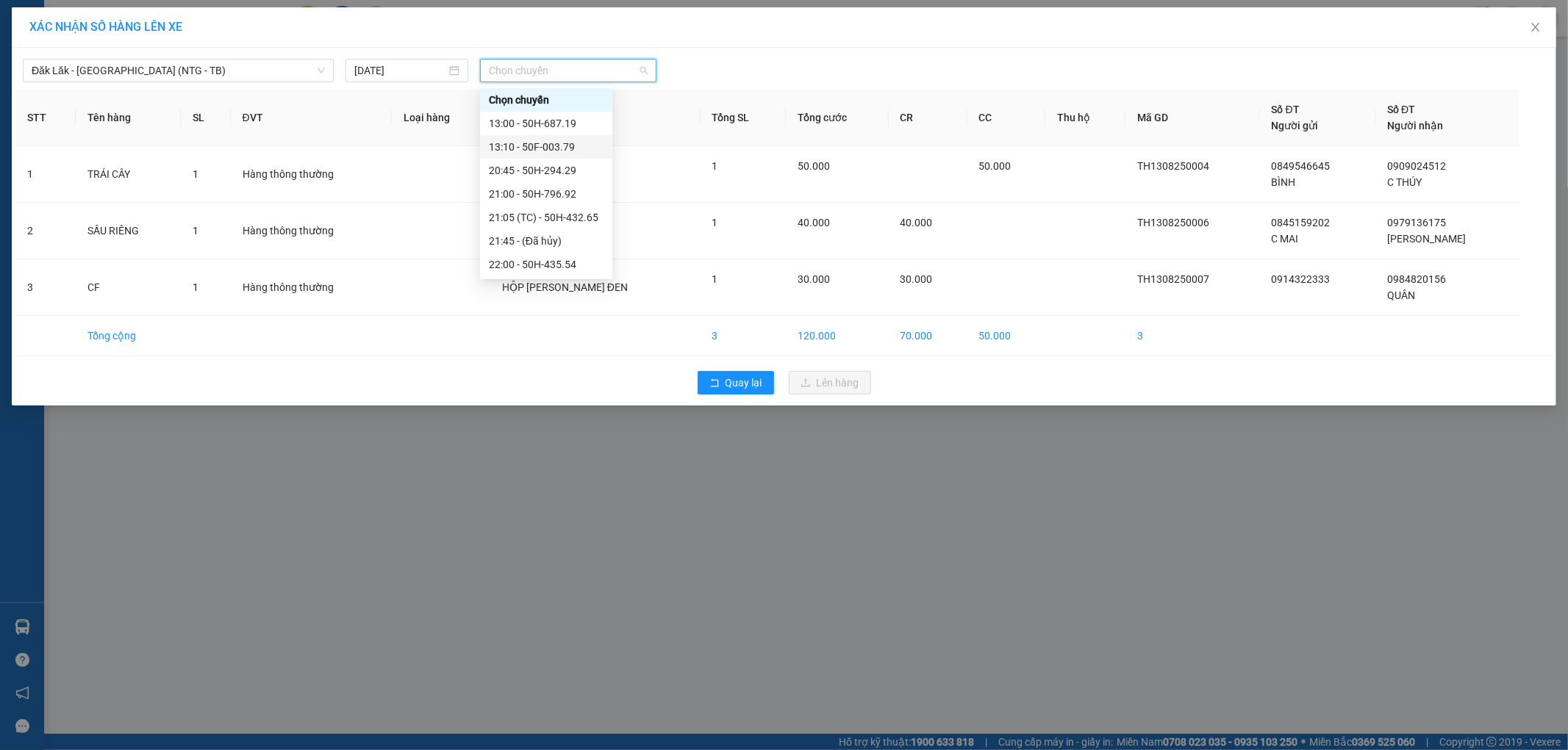
click at [585, 146] on div "13:10 - 50F-003.79" at bounding box center [546, 147] width 114 height 17
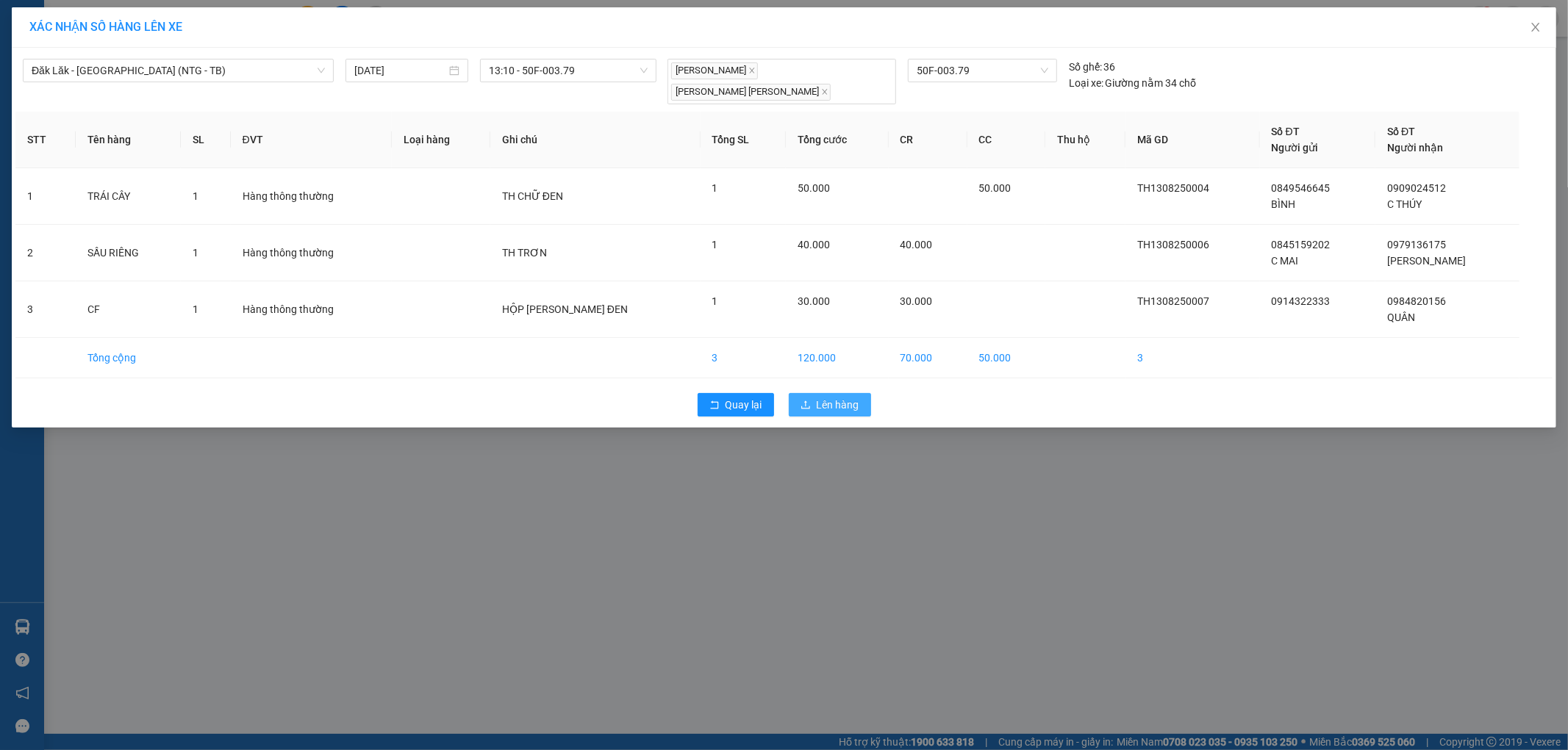
click at [805, 400] on span "upload" at bounding box center [806, 405] width 10 height 12
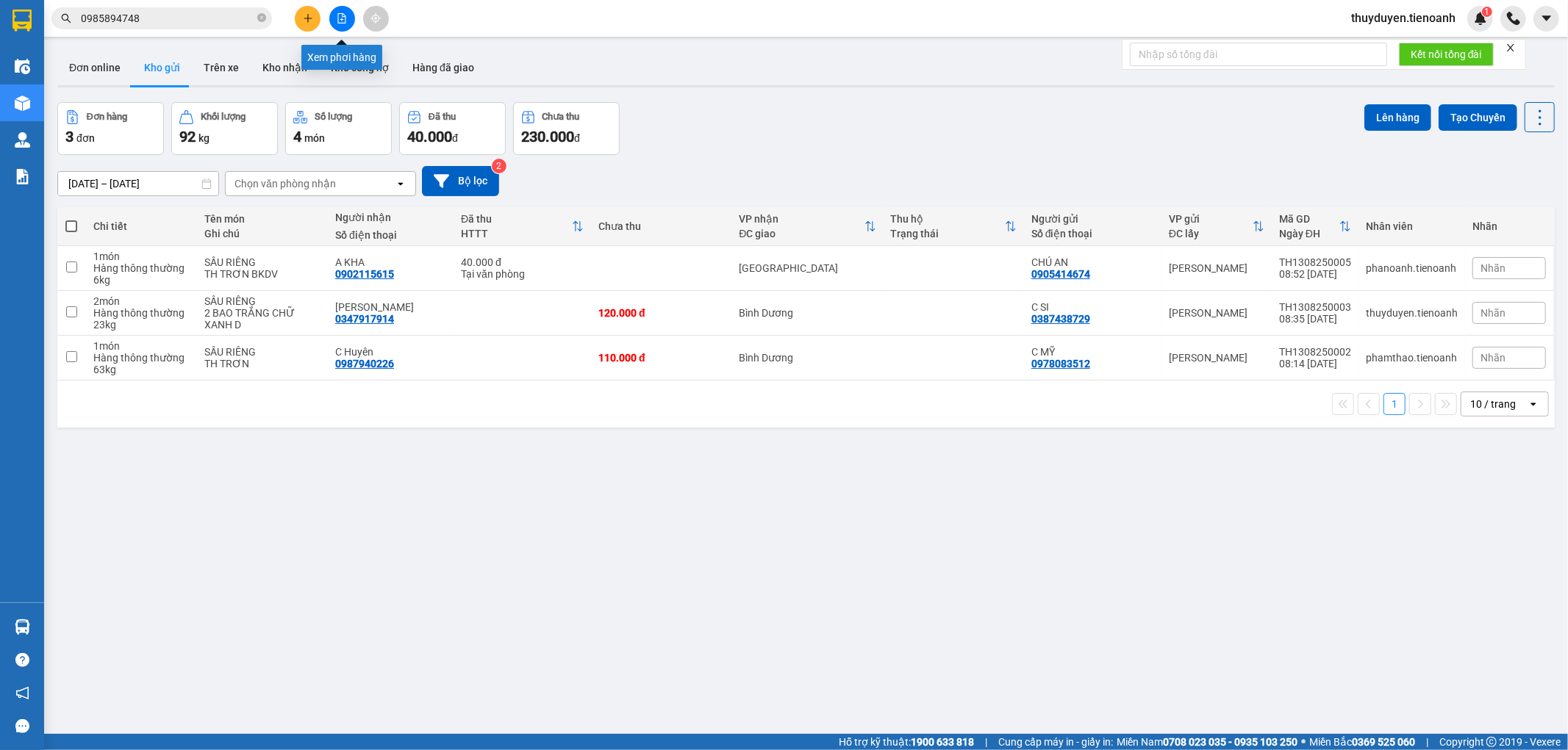
click at [343, 20] on icon "file-add" at bounding box center [341, 18] width 10 height 10
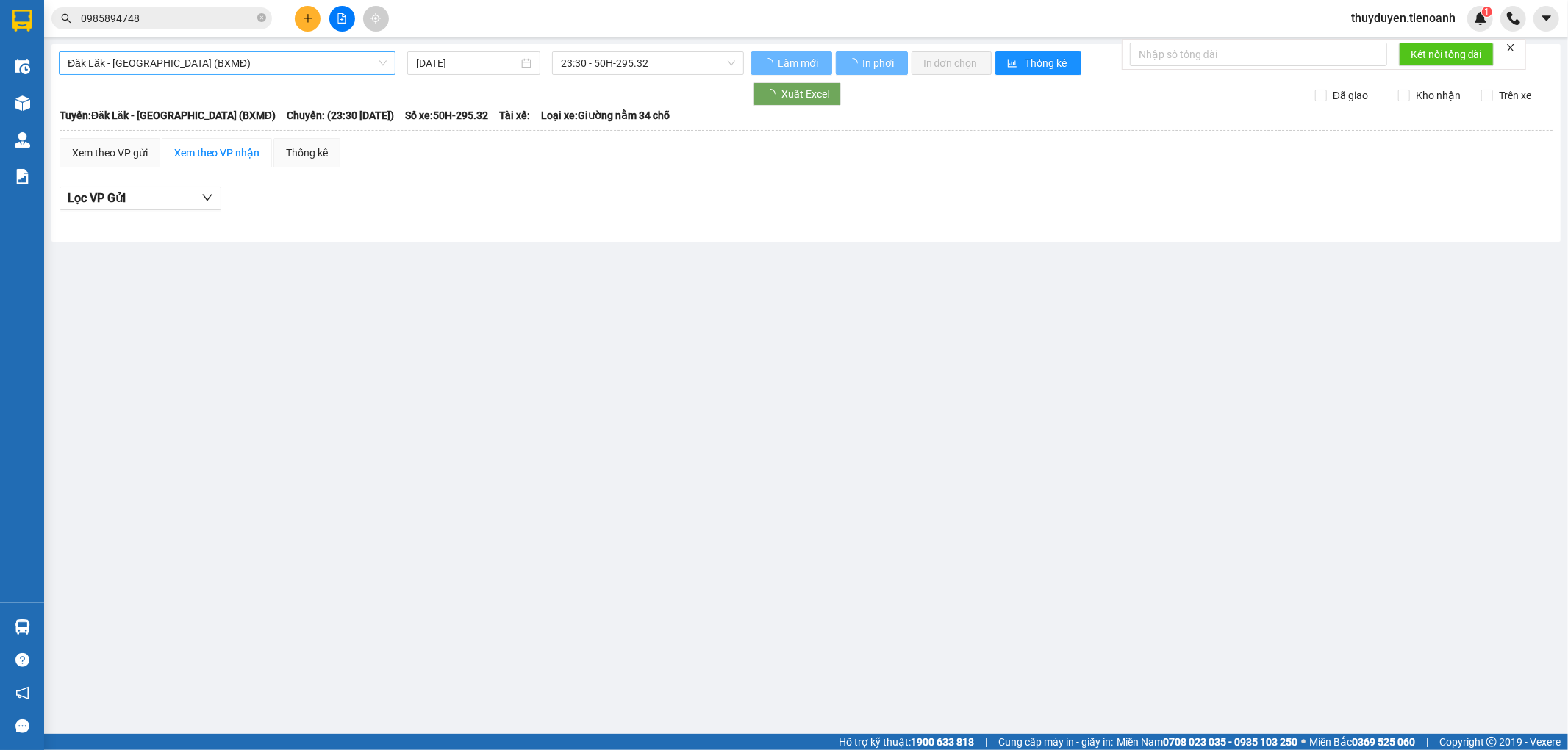
click at [236, 64] on span "Đăk Lăk - [GEOGRAPHIC_DATA] (BXMĐ)" at bounding box center [227, 64] width 319 height 22
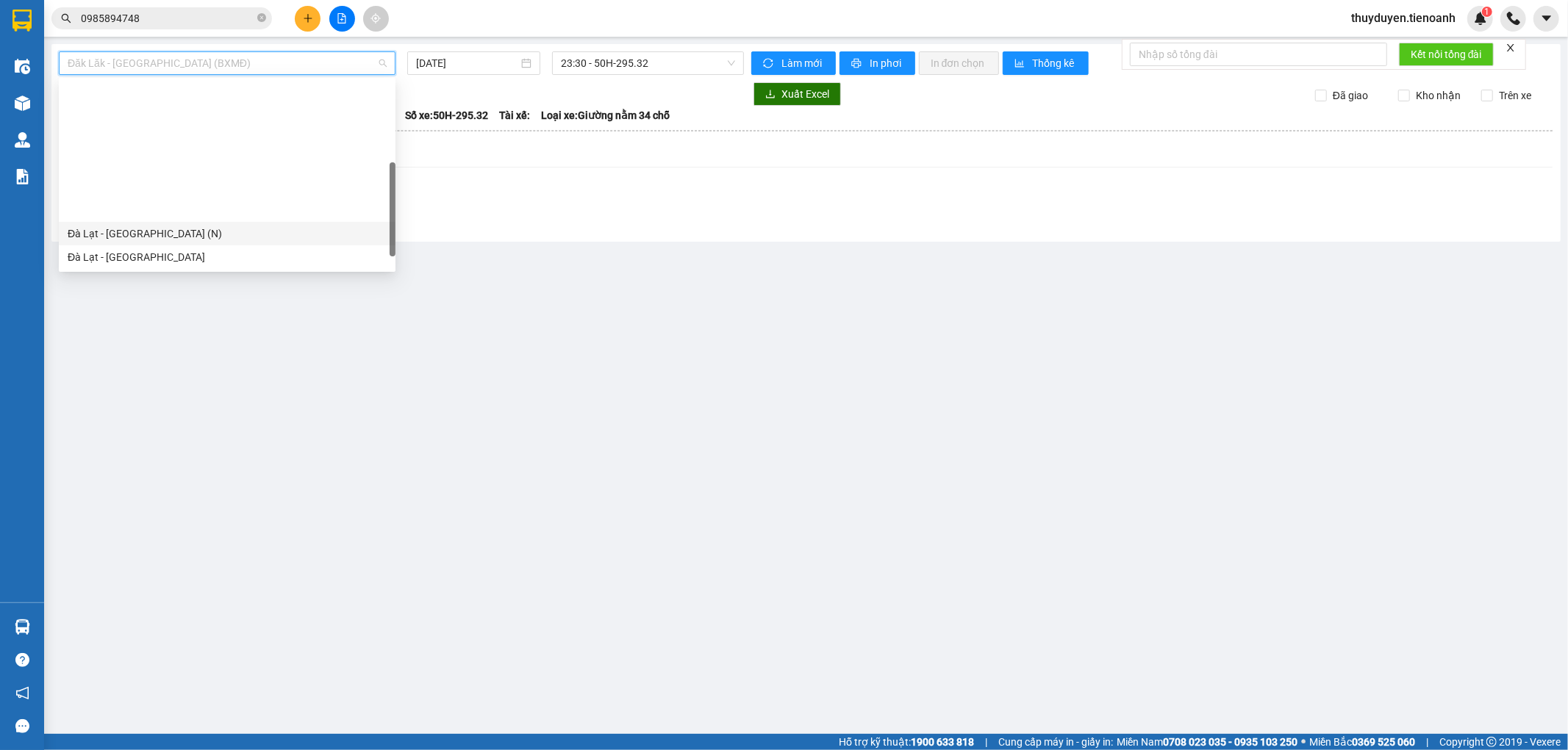
scroll to position [163, 0]
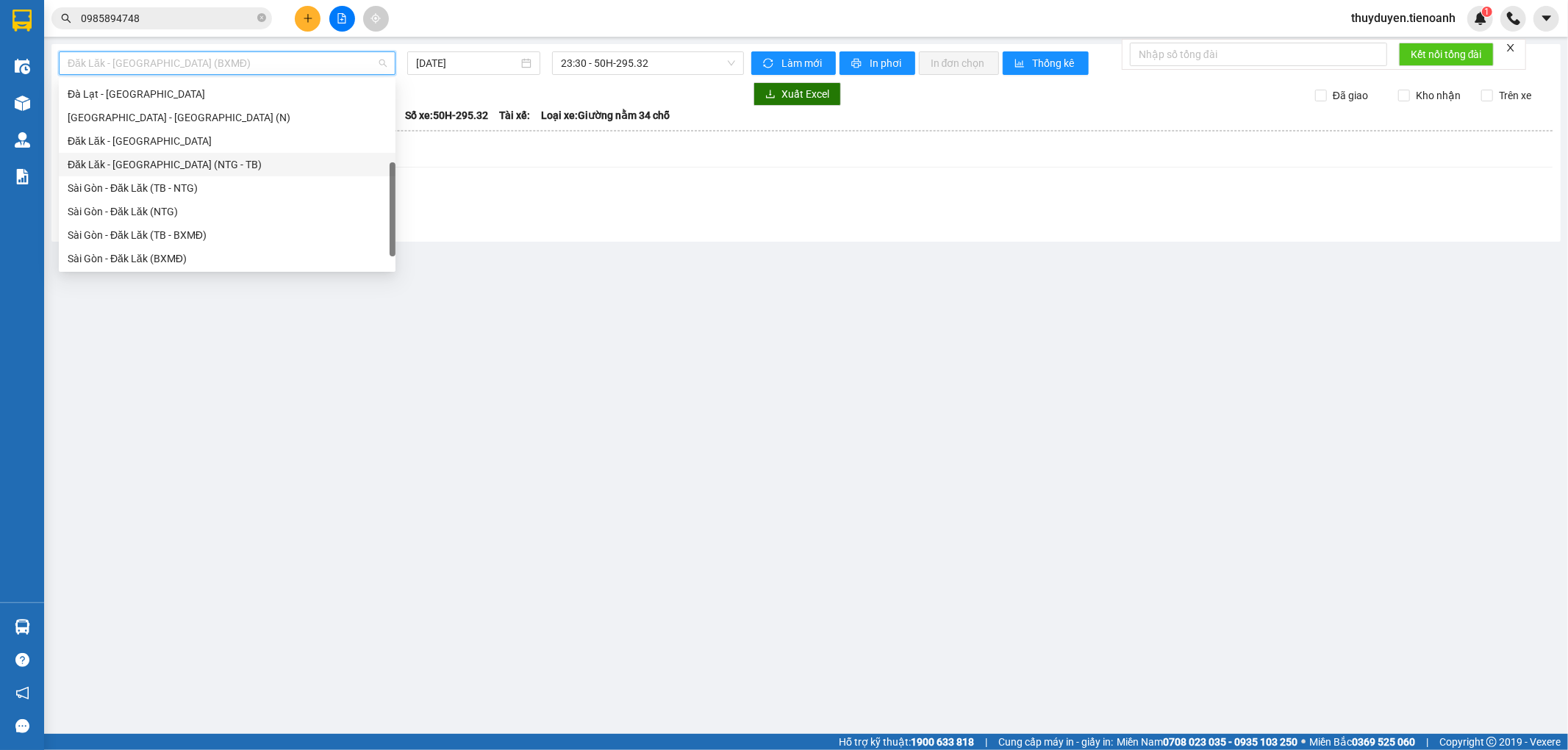
click at [173, 169] on div "Đăk Lăk - [GEOGRAPHIC_DATA] (NTG - TB)" at bounding box center [227, 165] width 319 height 17
type input "[DATE]"
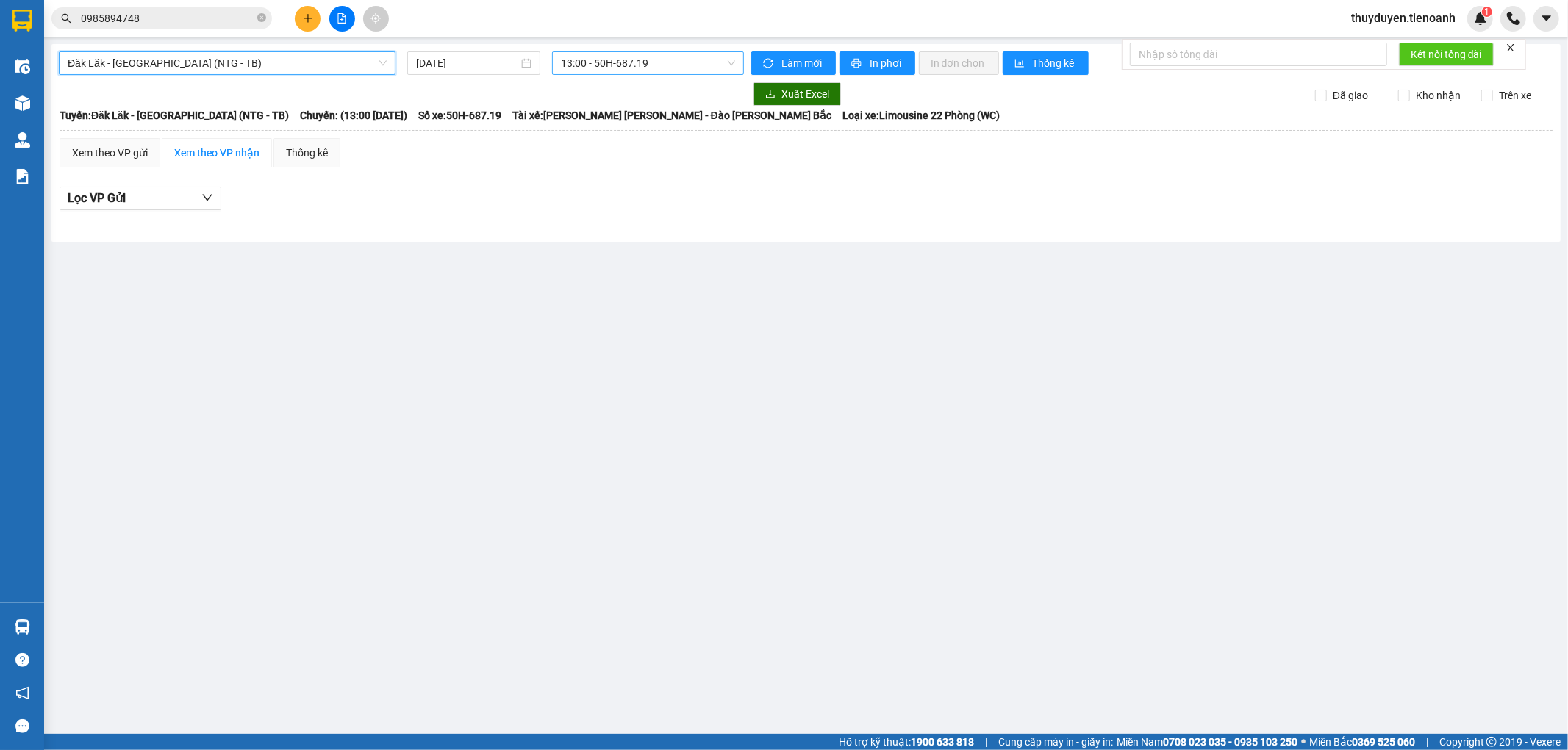
click at [618, 56] on span "13:00 - 50H-687.19" at bounding box center [648, 64] width 173 height 22
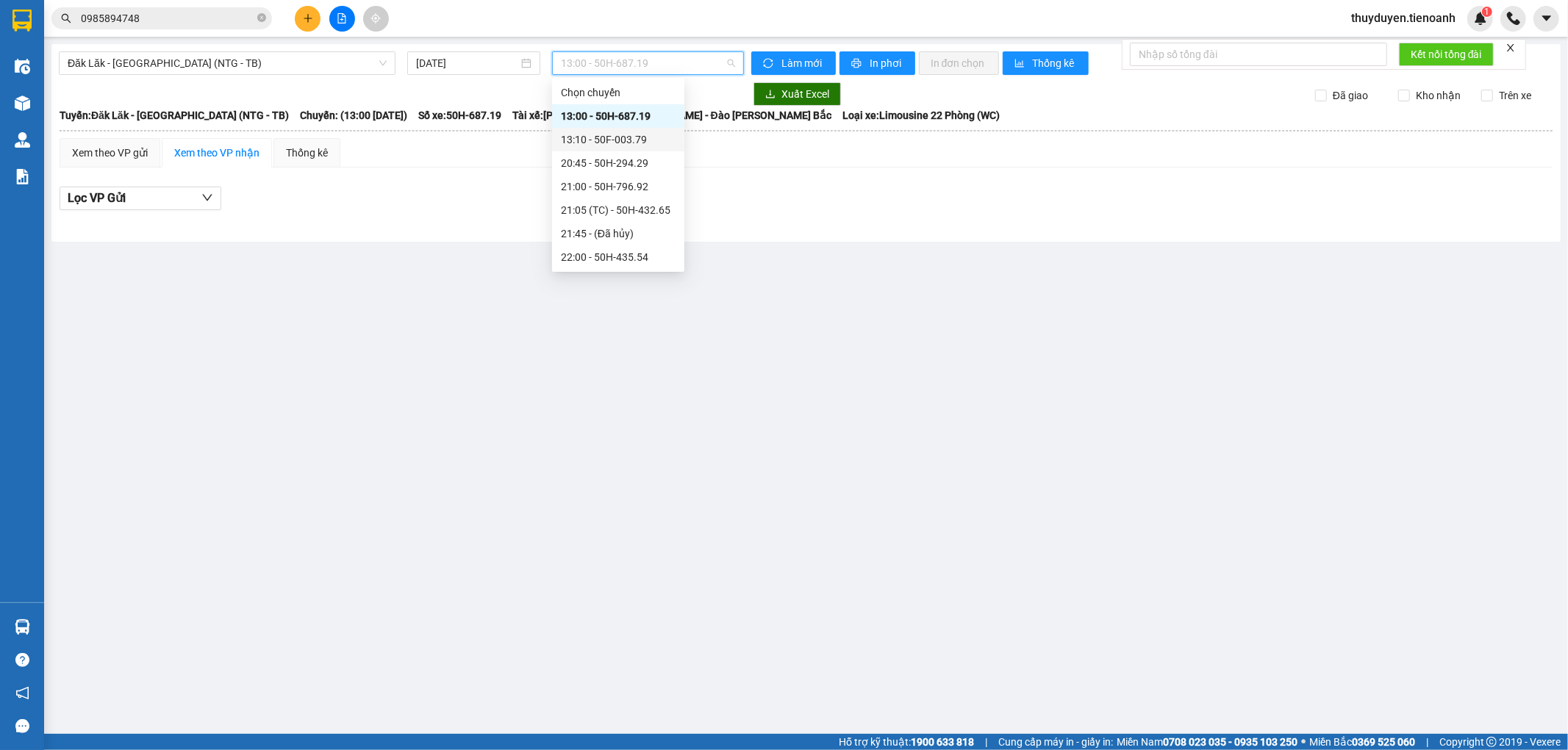
click at [652, 136] on div "13:10 - 50F-003.79" at bounding box center [619, 140] width 114 height 17
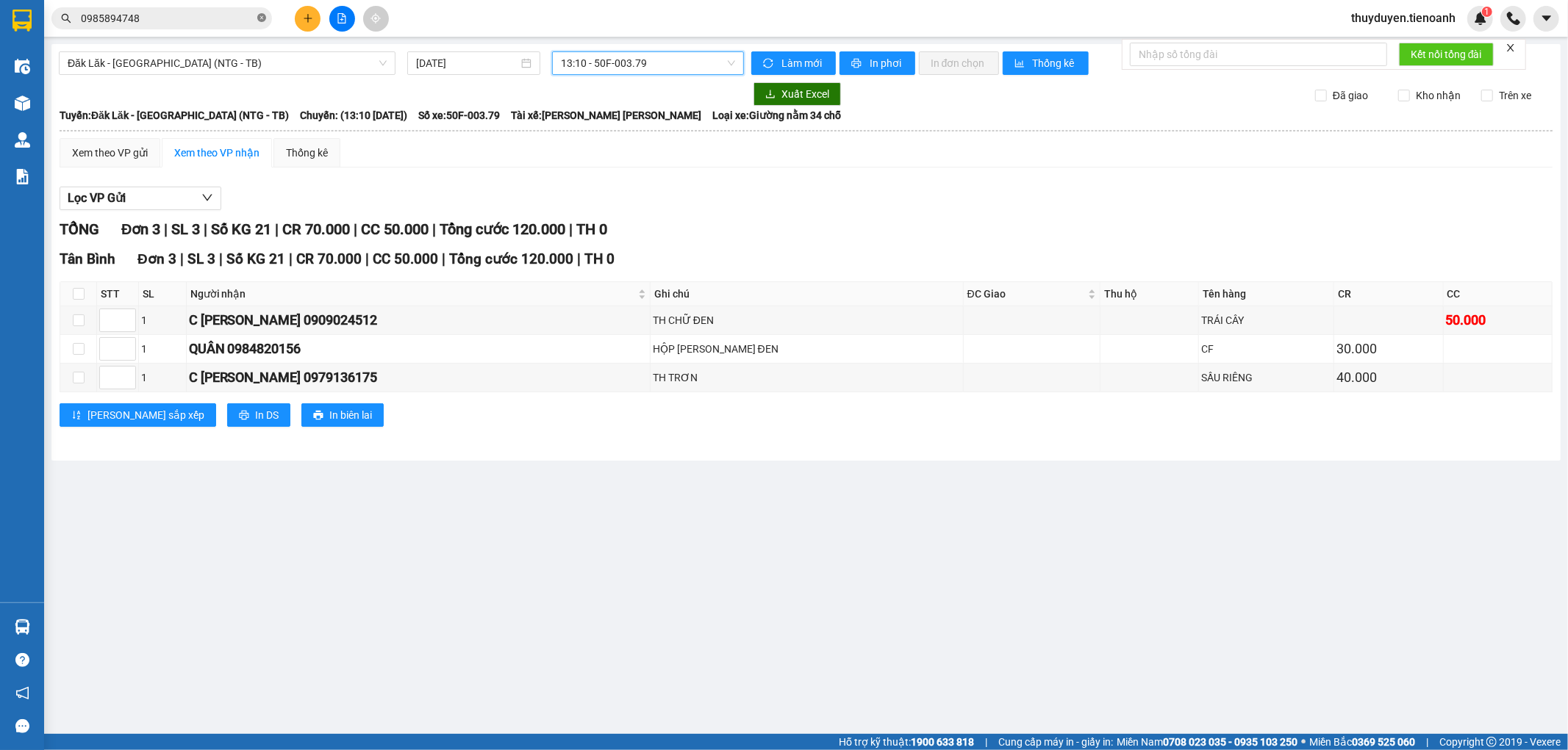
click at [260, 17] on icon "close-circle" at bounding box center [262, 18] width 9 height 9
paste input "0373308214"
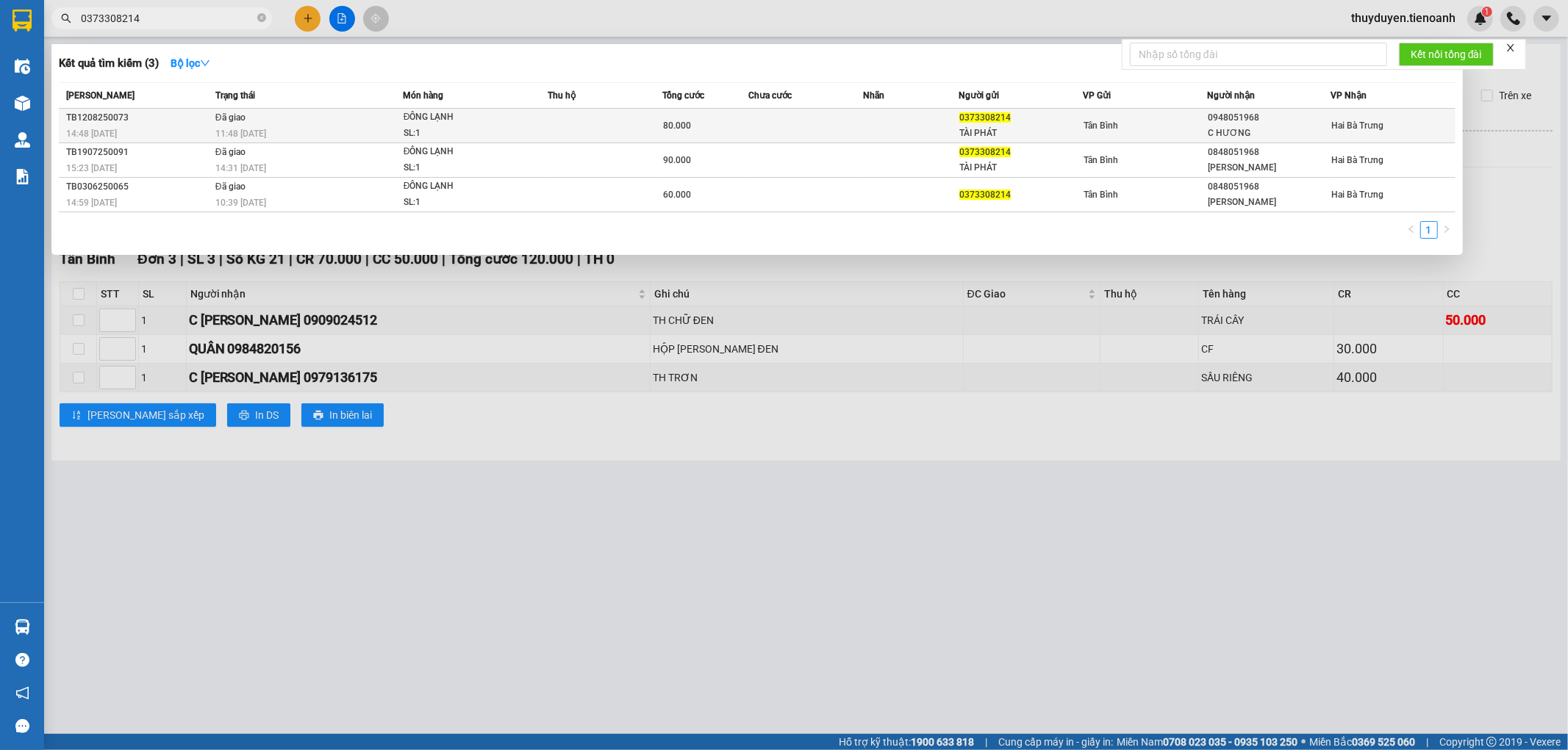
type input "0373308214"
click at [525, 123] on span "ĐÔNG [PERSON_NAME]: 1" at bounding box center [476, 125] width 144 height 31
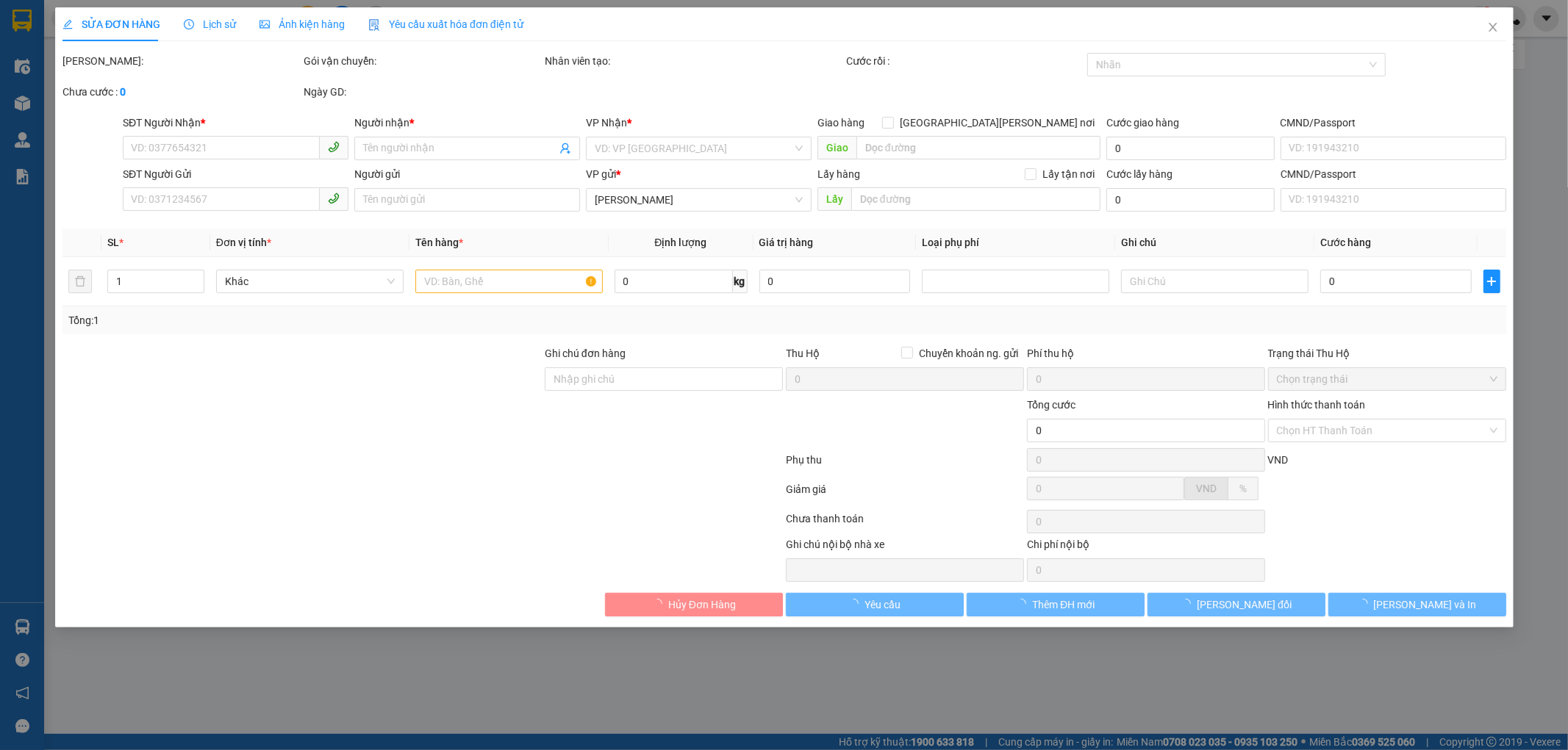
type input "0948051968"
type input "C HƯƠNG"
type input "0373308214"
type input "TÀI PHÁT"
type input "80.000"
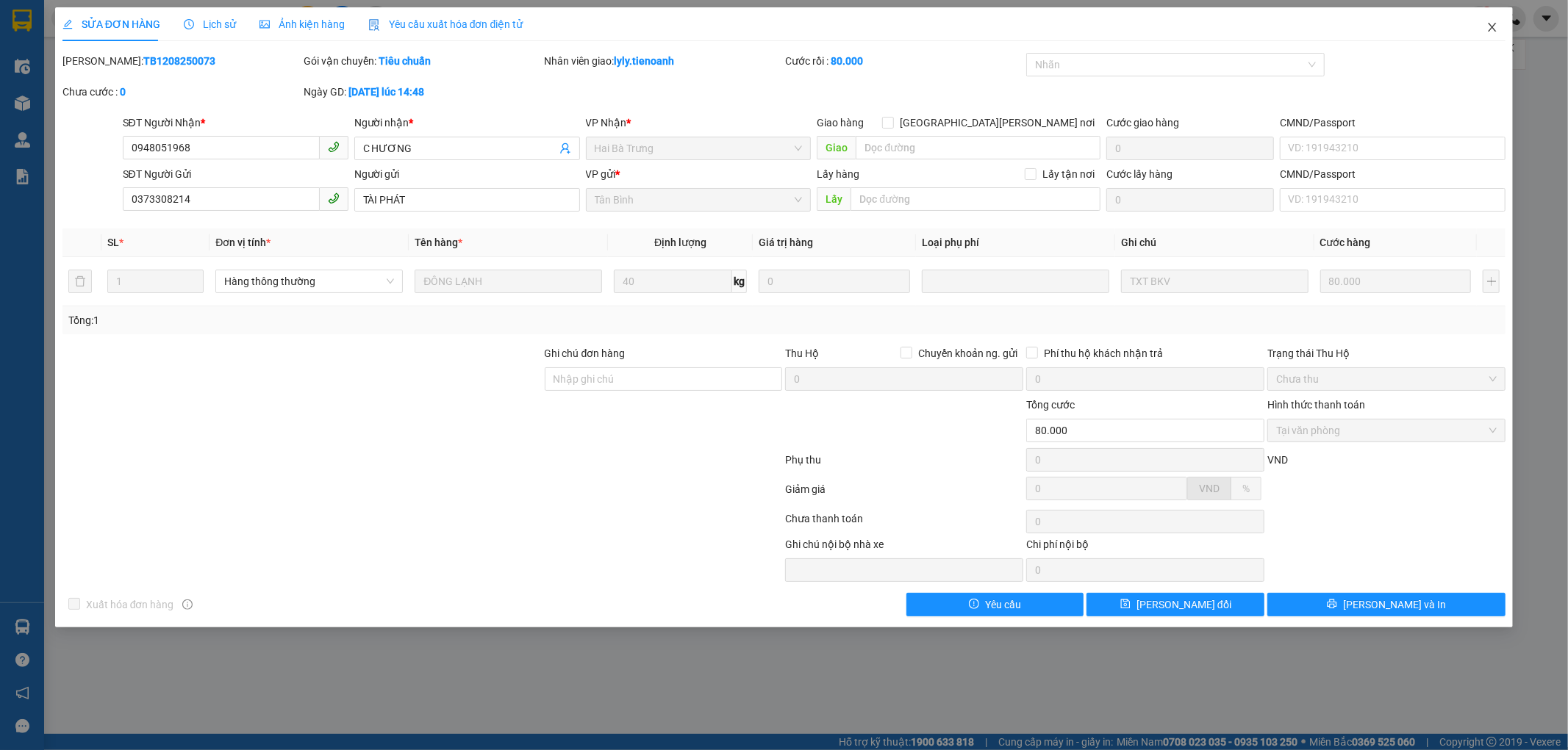
click at [1488, 23] on icon "close" at bounding box center [1492, 27] width 12 height 12
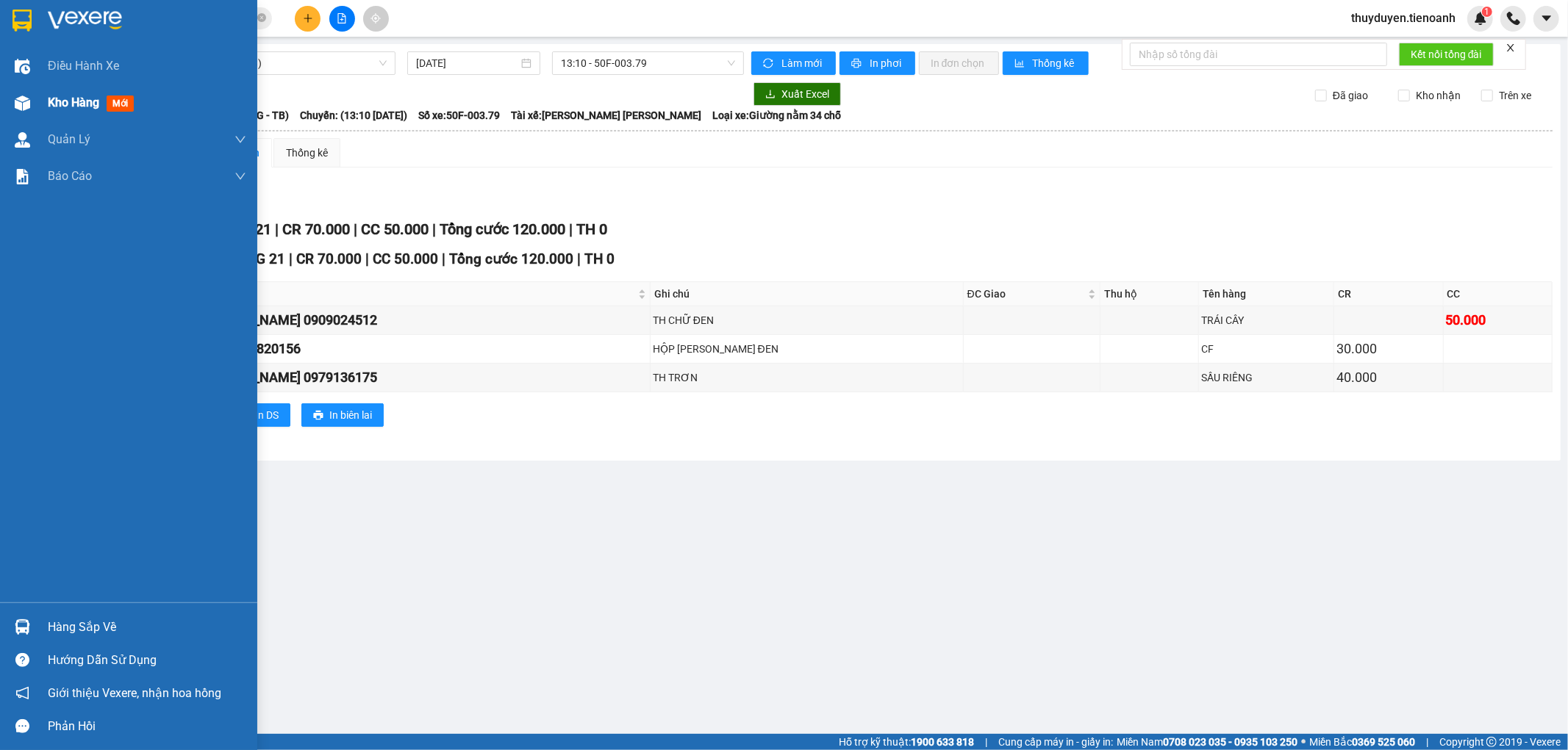
click at [64, 100] on span "Kho hàng" at bounding box center [74, 102] width 52 height 14
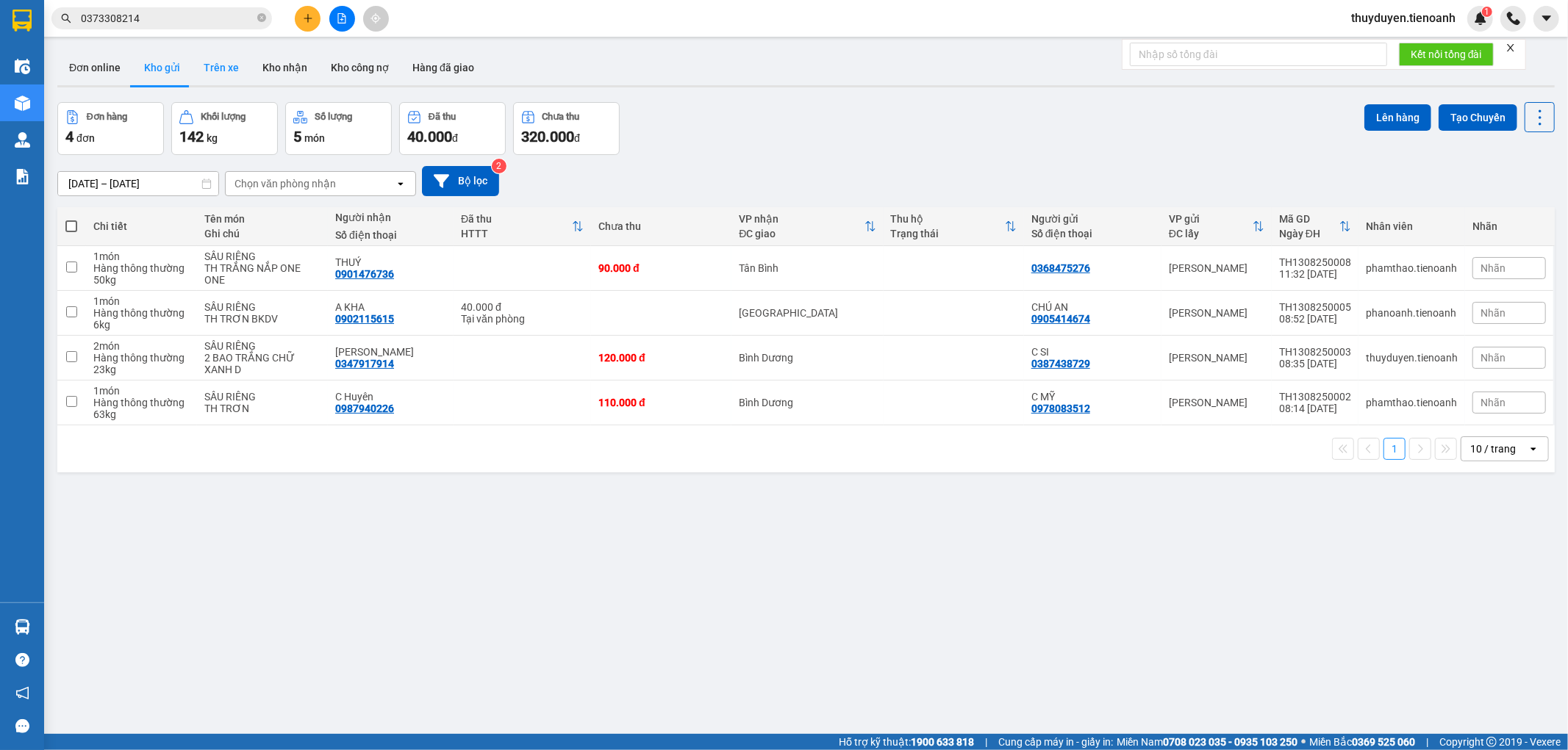
click at [230, 76] on button "Trên xe" at bounding box center [221, 67] width 59 height 35
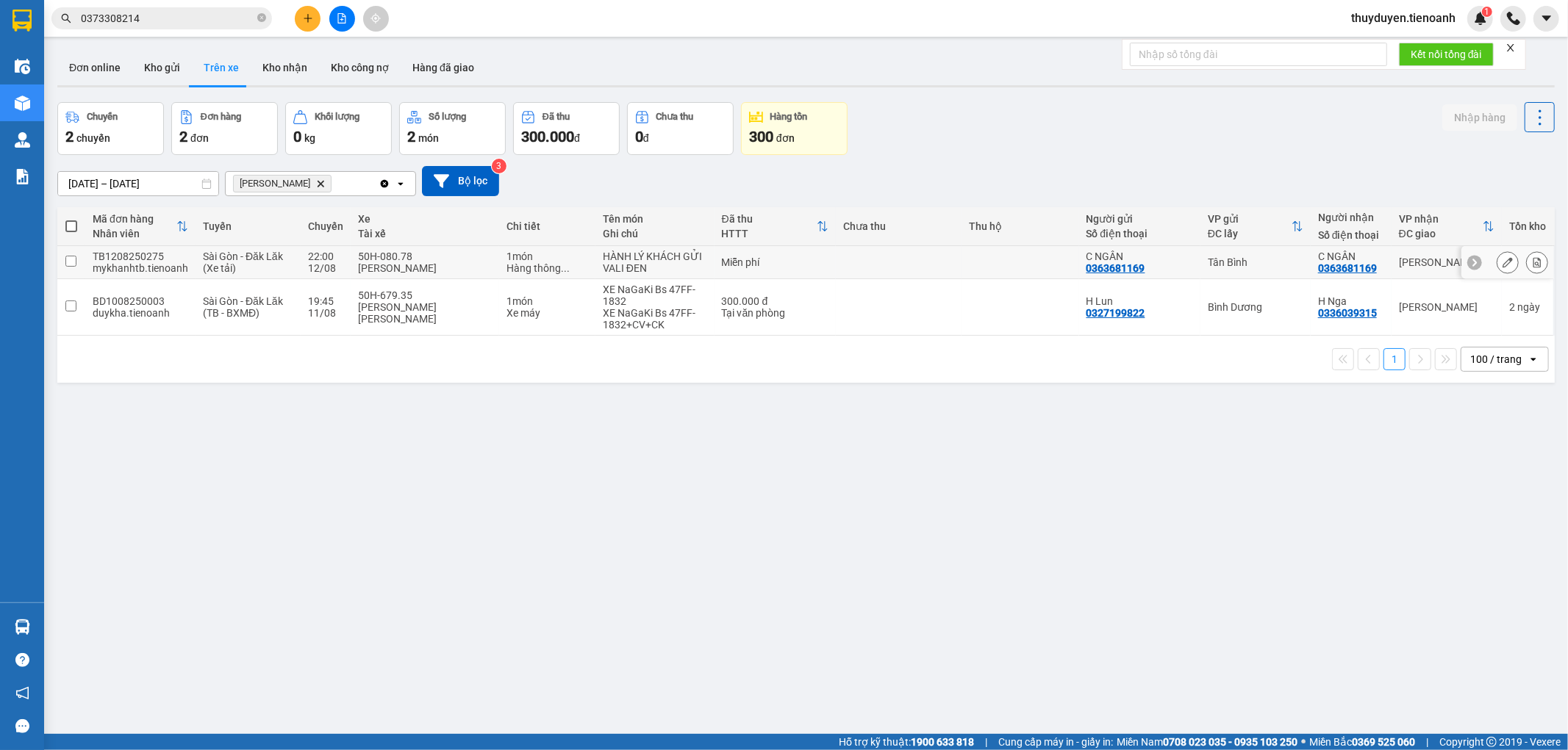
click at [875, 260] on td at bounding box center [899, 263] width 125 height 33
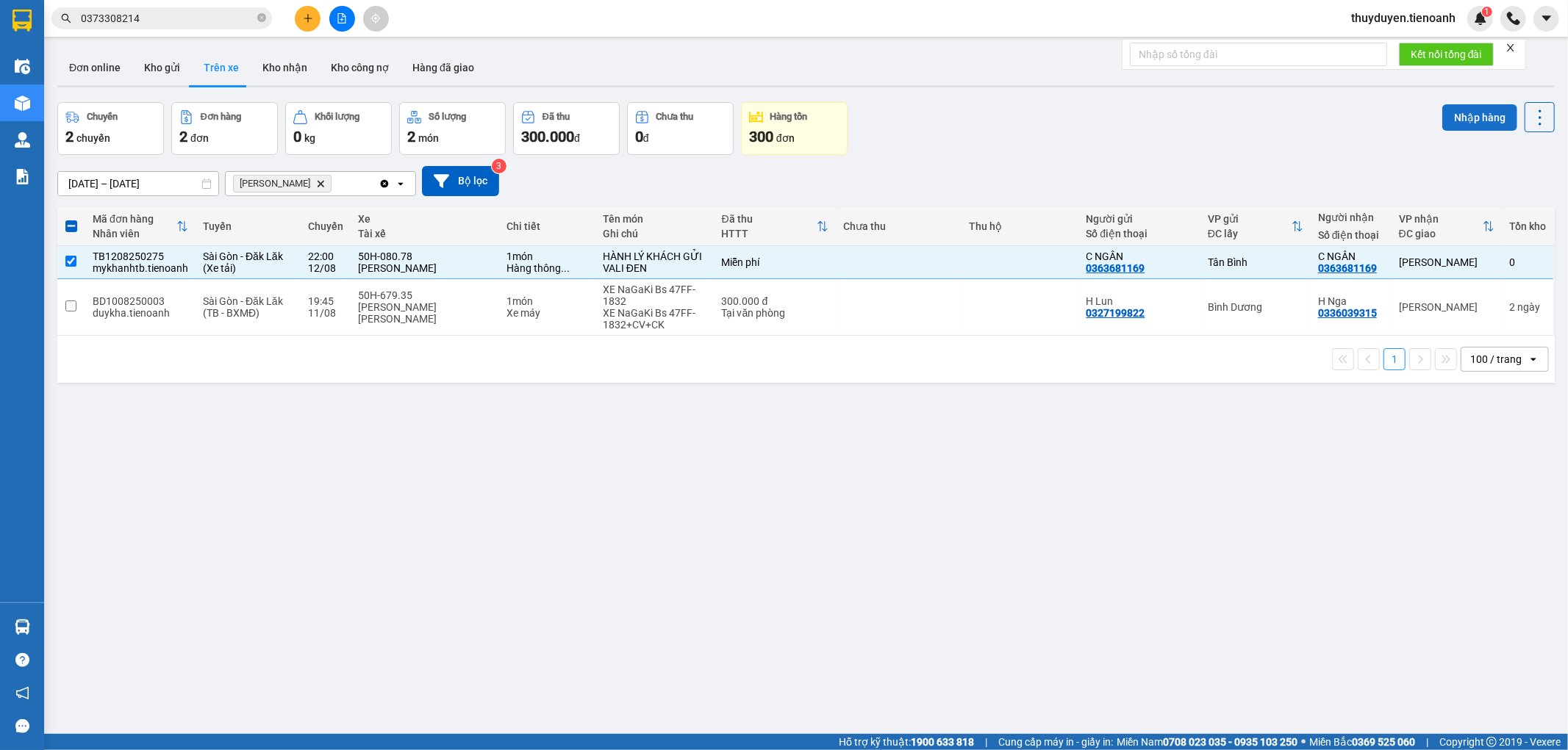
click at [1463, 112] on button "Nhập hàng" at bounding box center [1480, 117] width 75 height 27
checkbox input "false"
